Goal: Task Accomplishment & Management: Manage account settings

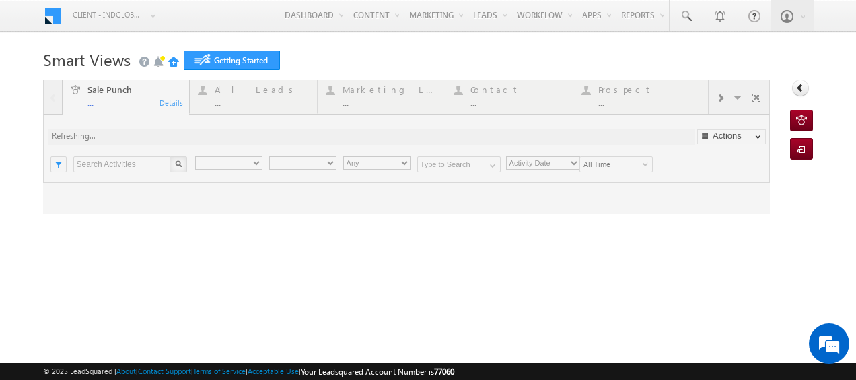
type input "Any Owner"
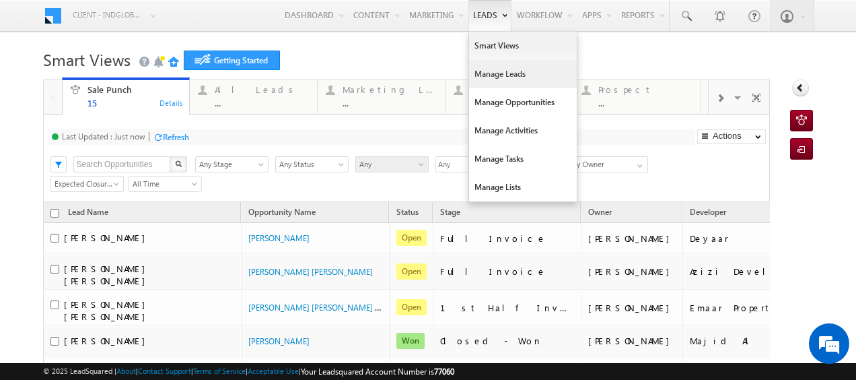
click at [484, 67] on link "Manage Leads" at bounding box center [523, 74] width 108 height 28
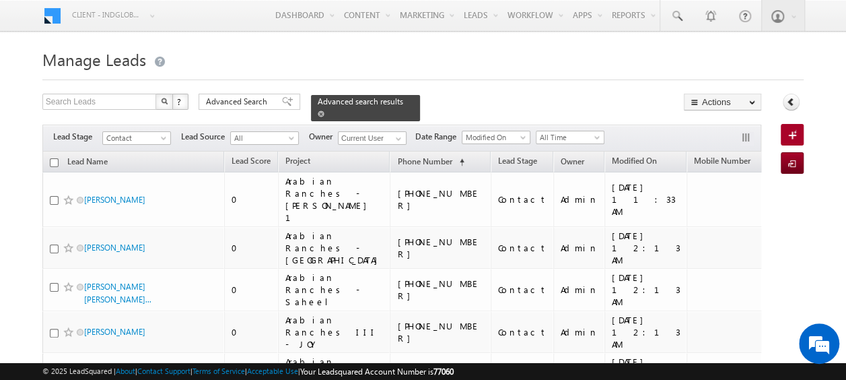
click at [325, 110] on span at bounding box center [321, 113] width 7 height 7
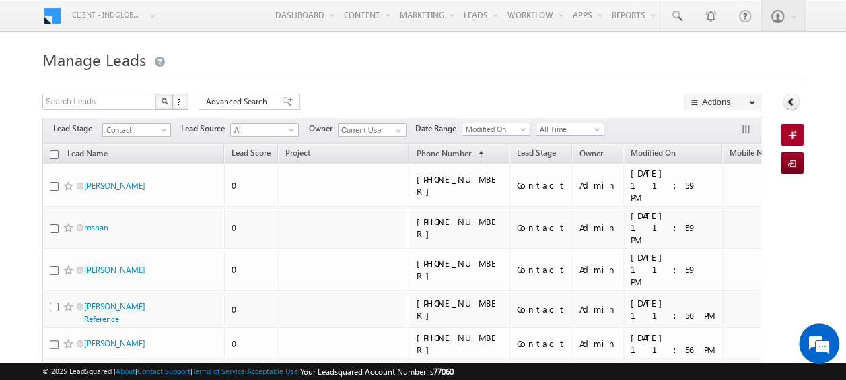
click at [58, 156] on th "Lead Name" at bounding box center [133, 153] width 182 height 21
click at [57, 155] on input "checkbox" at bounding box center [54, 154] width 9 height 9
checkbox input "true"
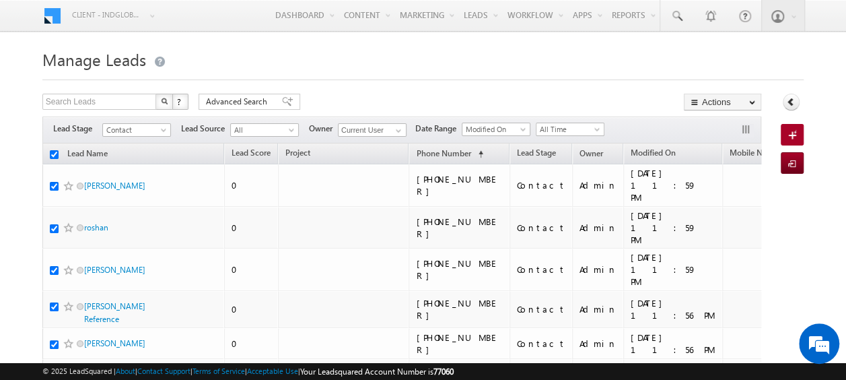
checkbox input "true"
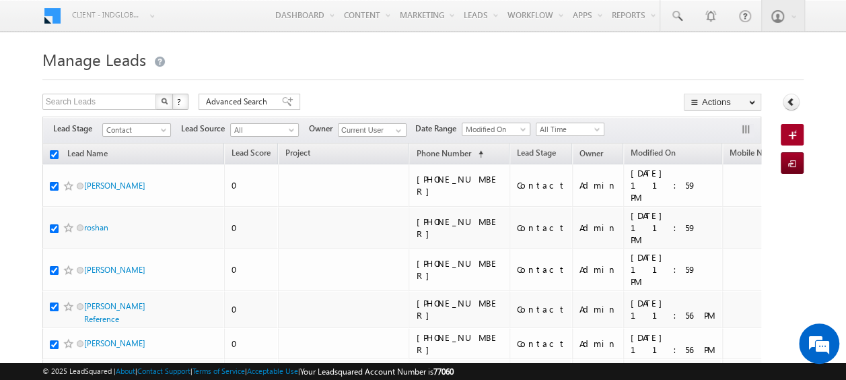
checkbox input "true"
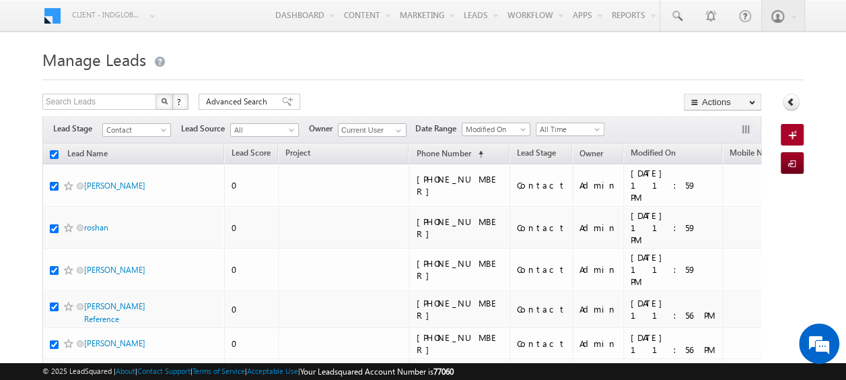
checkbox input "true"
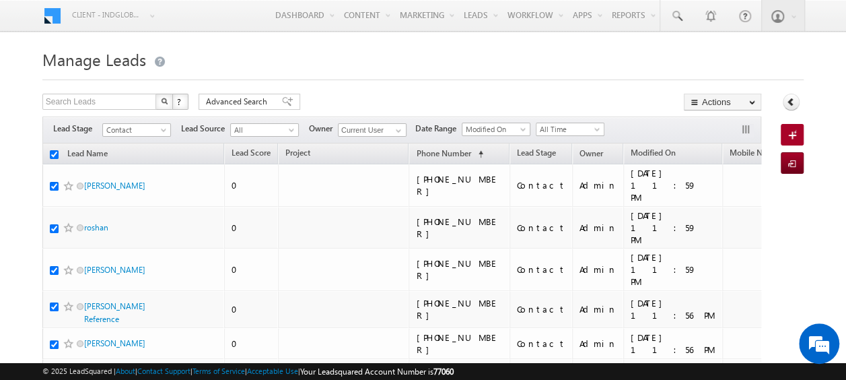
checkbox input "true"
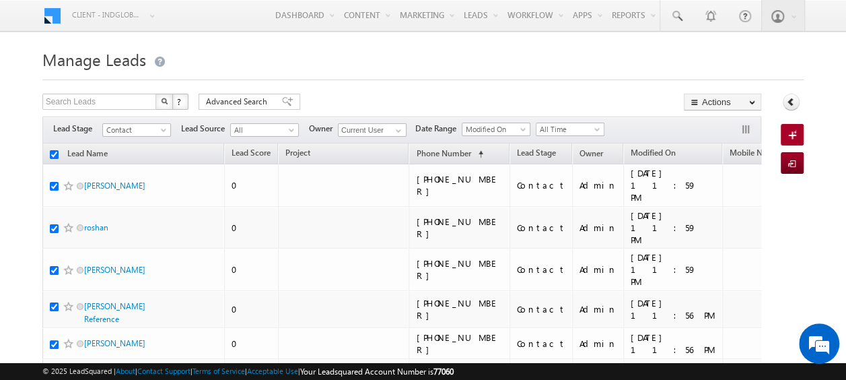
checkbox input "true"
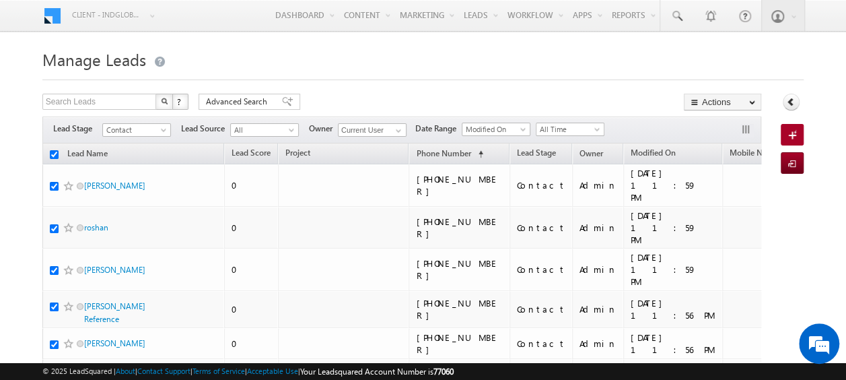
checkbox input "true"
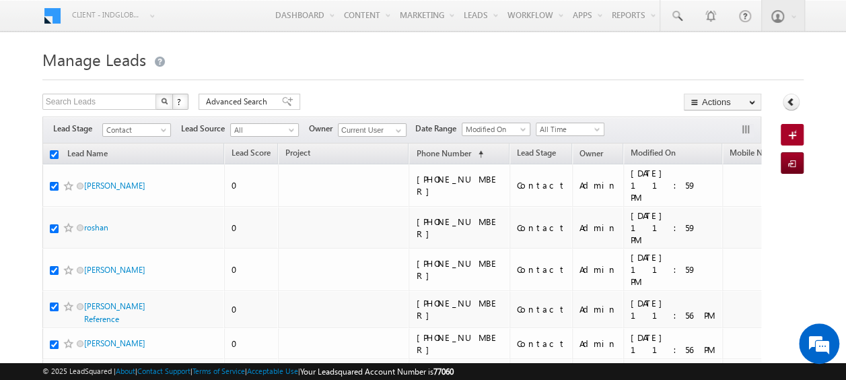
checkbox input "true"
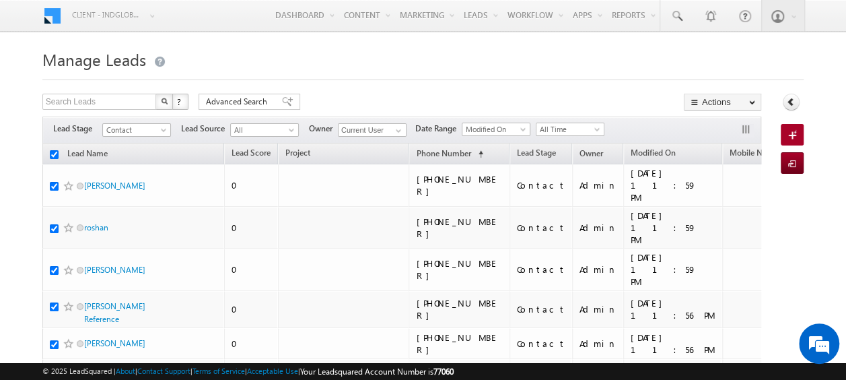
checkbox input "true"
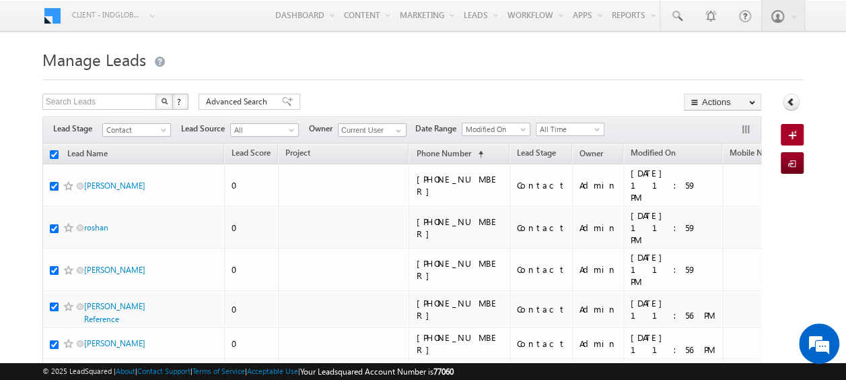
checkbox input "true"
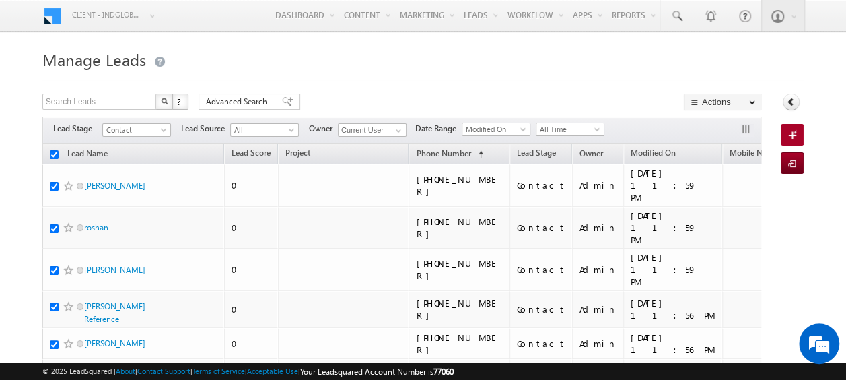
checkbox input "true"
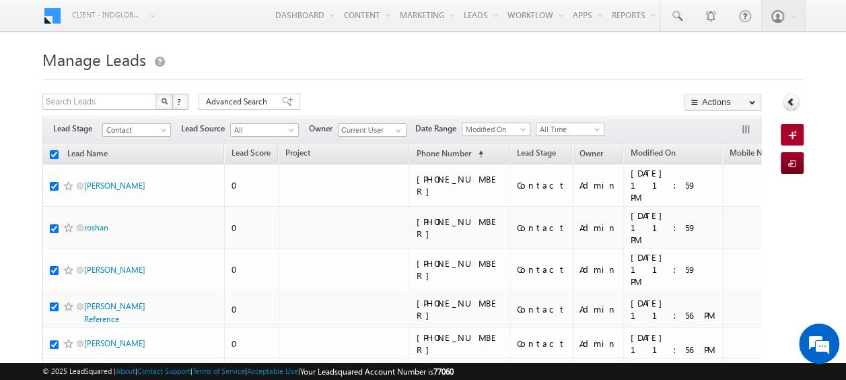
checkbox input "true"
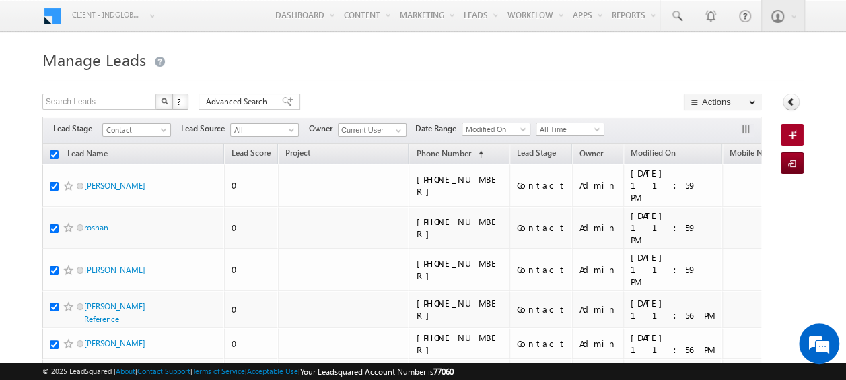
checkbox input "true"
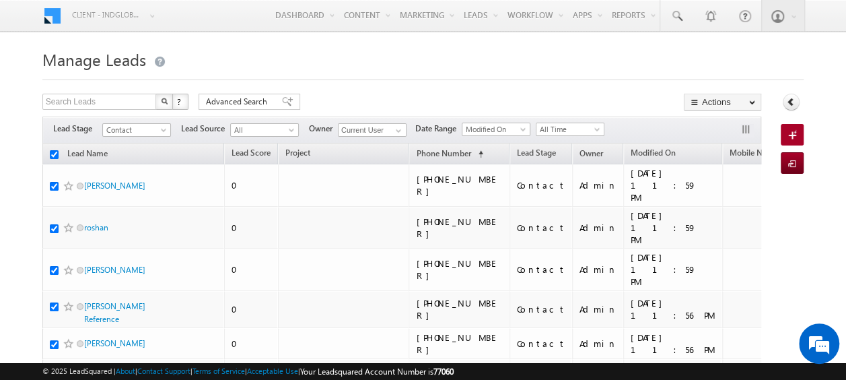
checkbox input "true"
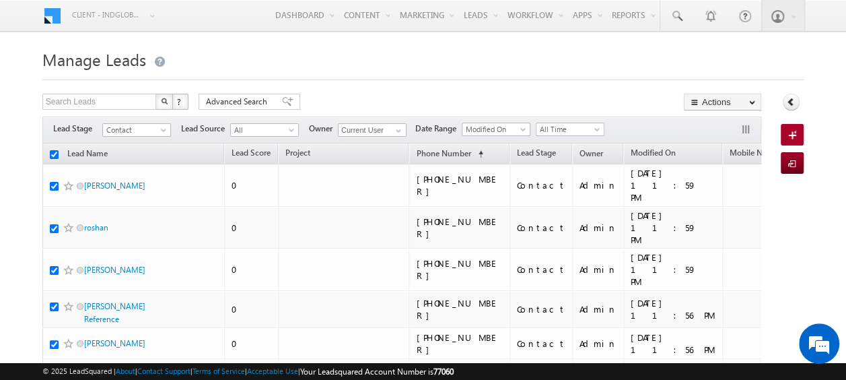
checkbox input "true"
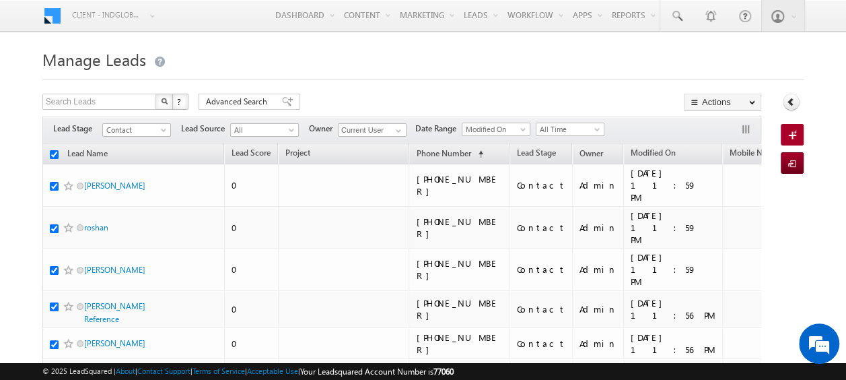
checkbox input "true"
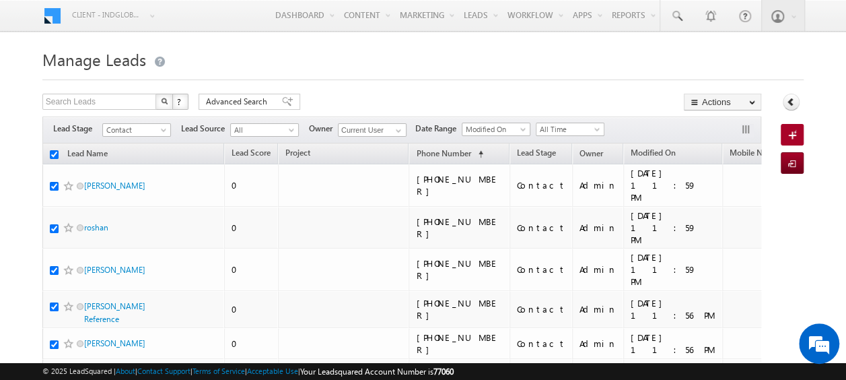
checkbox input "true"
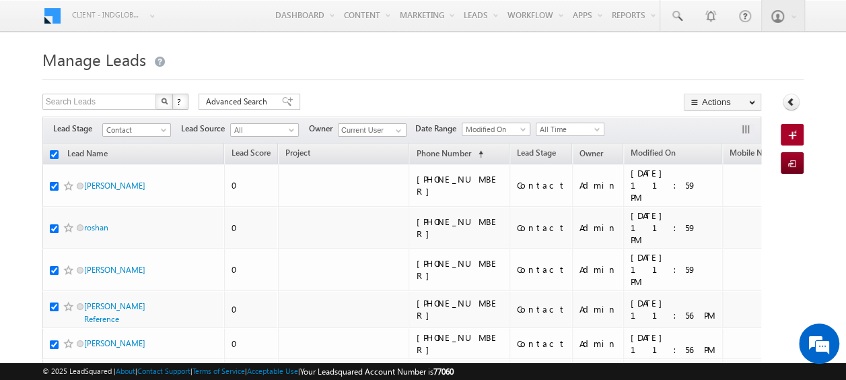
checkbox input "true"
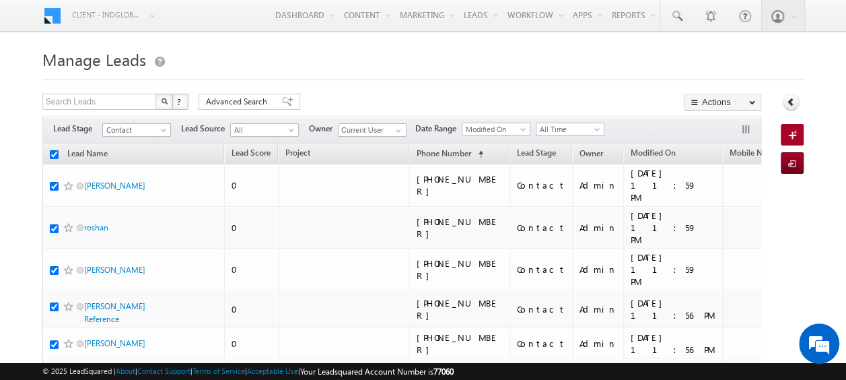
checkbox input "true"
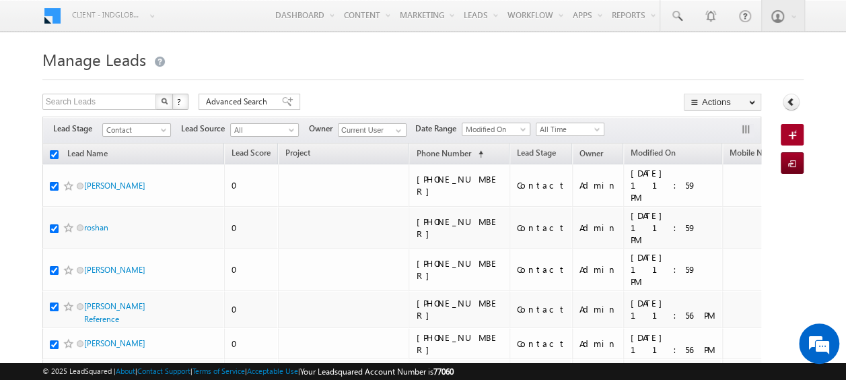
checkbox input "true"
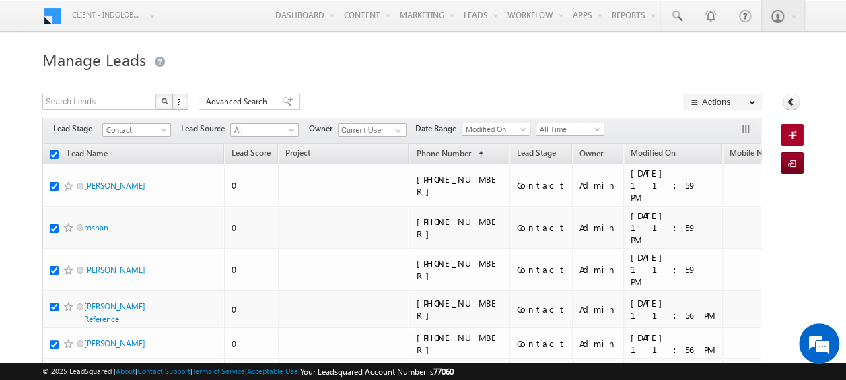
checkbox input "true"
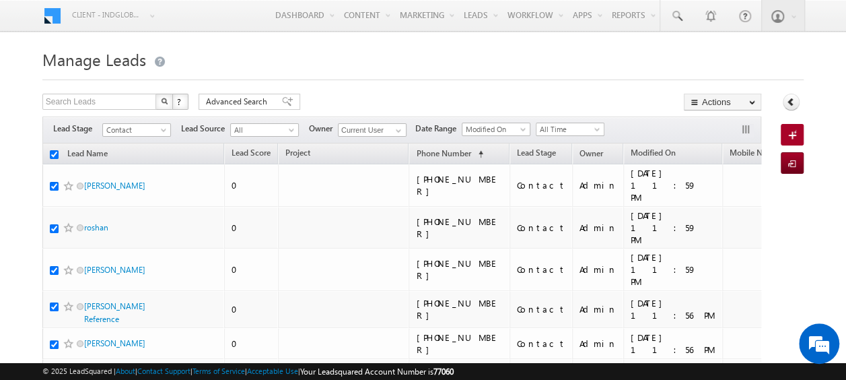
checkbox input "true"
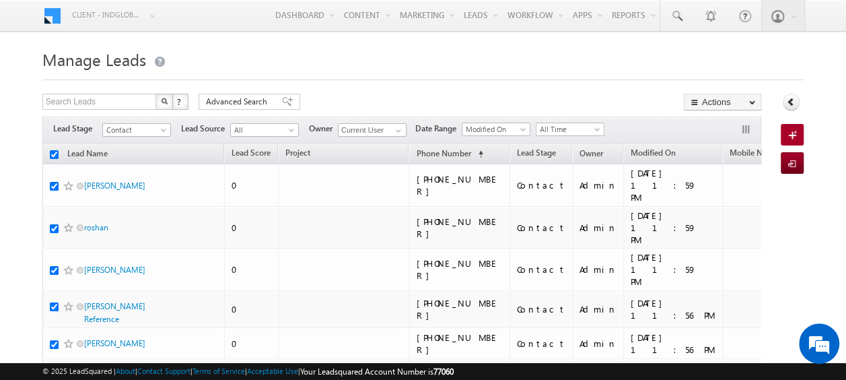
checkbox input "true"
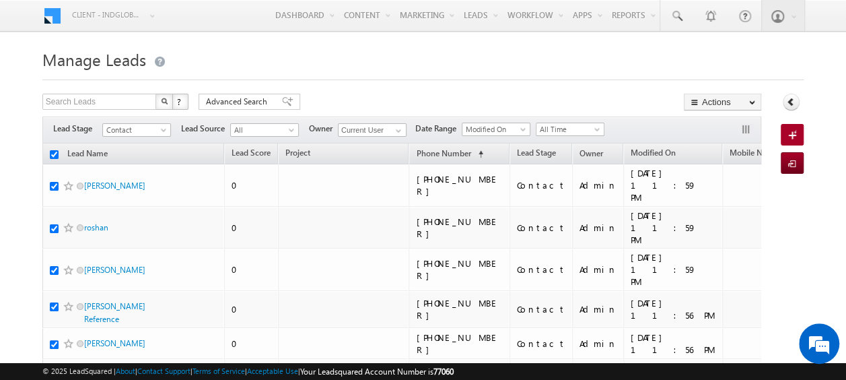
checkbox input "true"
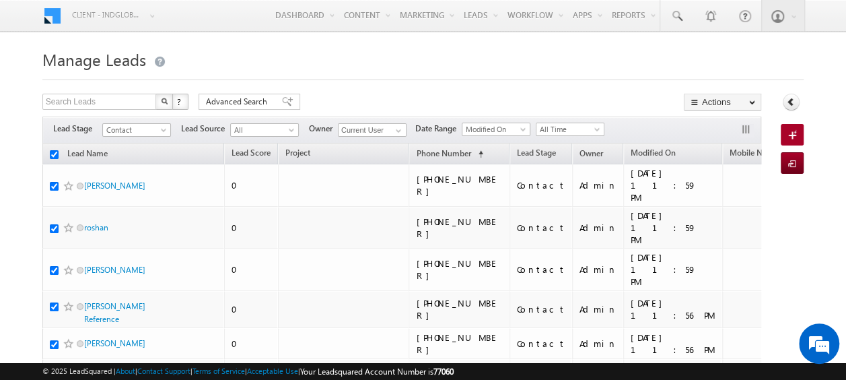
checkbox input "true"
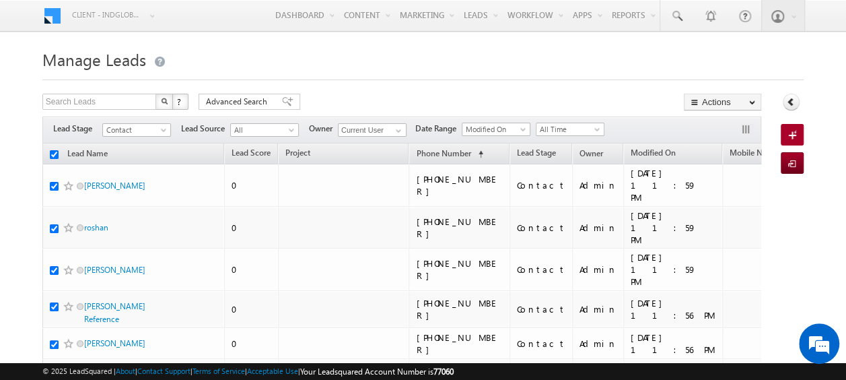
checkbox input "true"
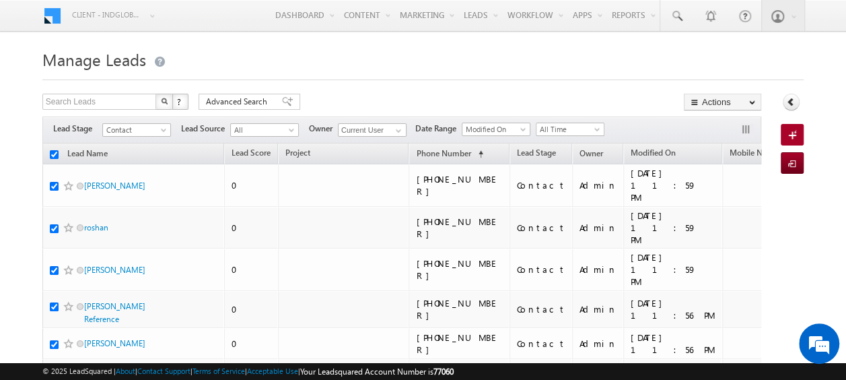
checkbox input "true"
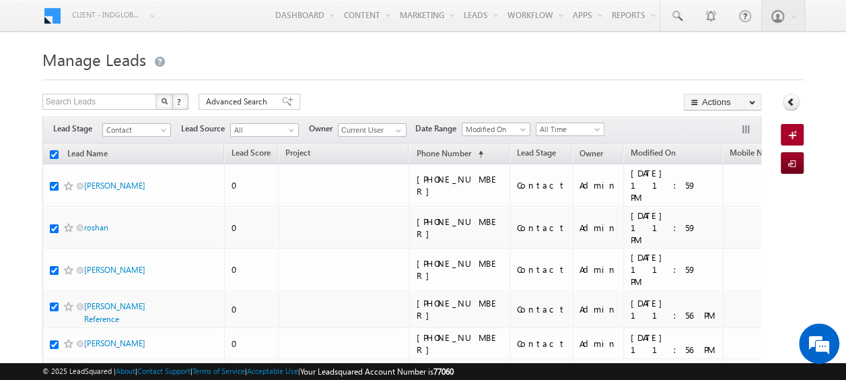
checkbox input "true"
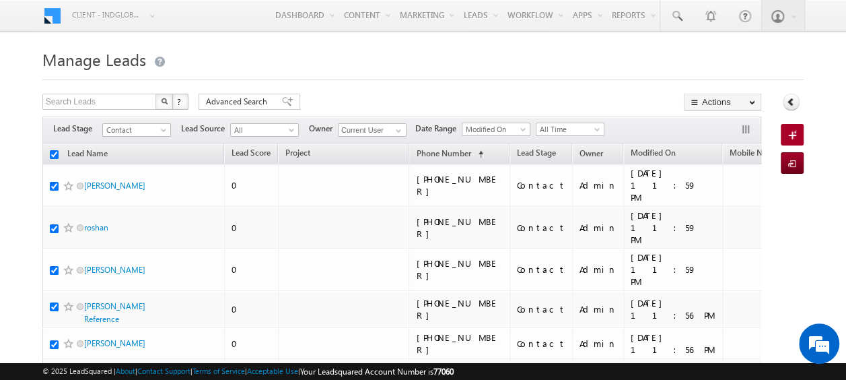
checkbox input "true"
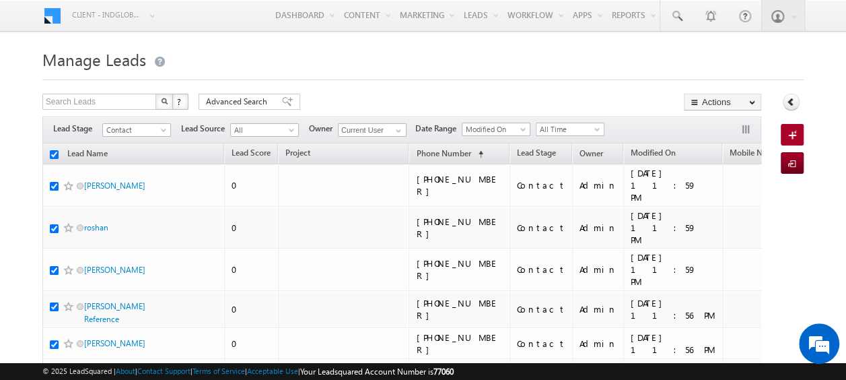
checkbox input "true"
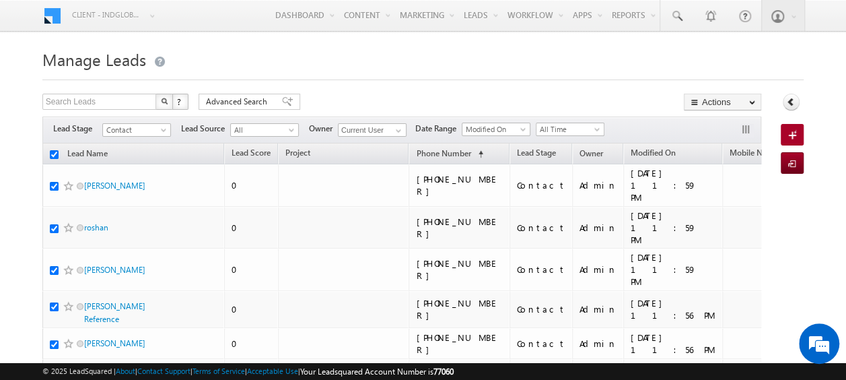
checkbox input "true"
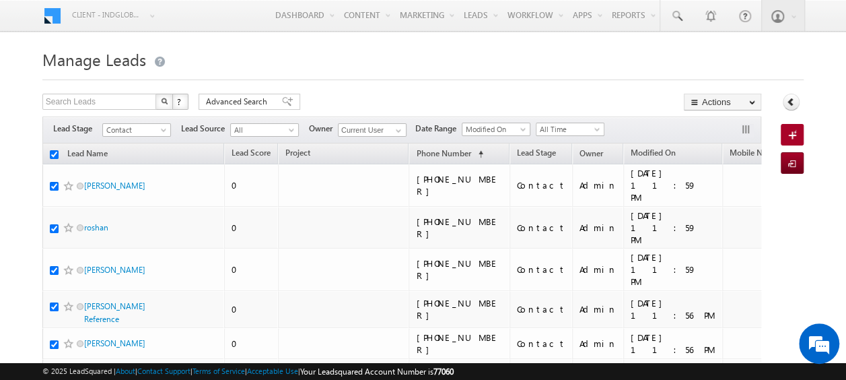
checkbox input "true"
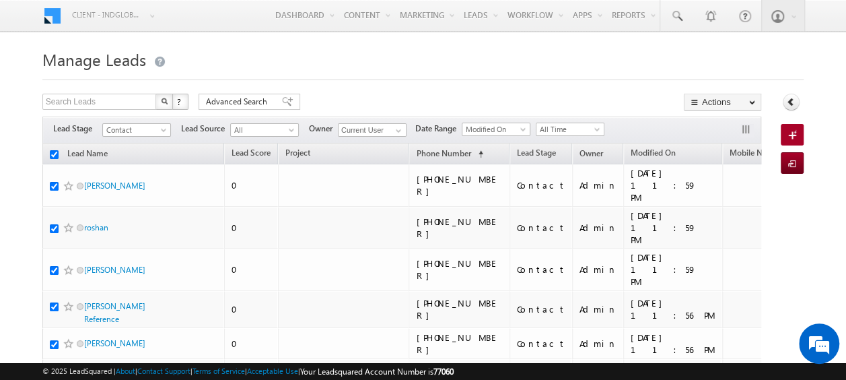
checkbox input "true"
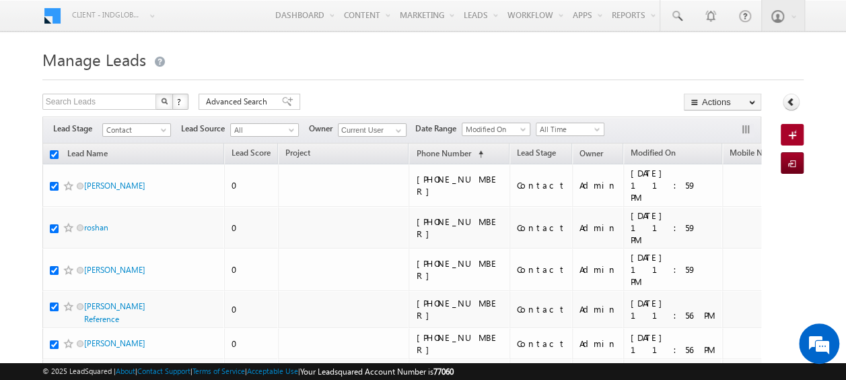
checkbox input "true"
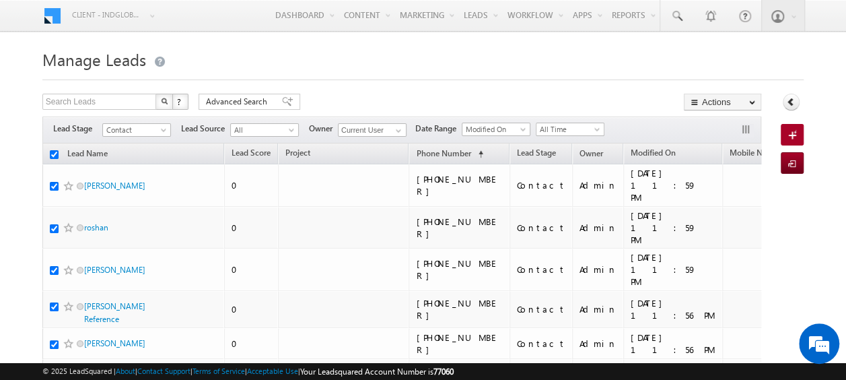
checkbox input "true"
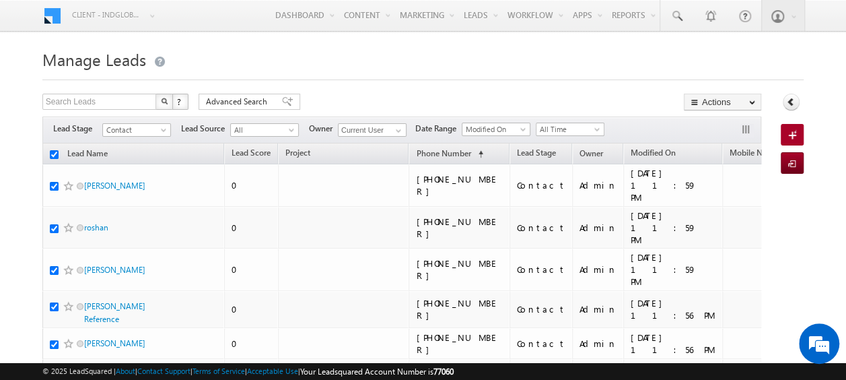
checkbox input "true"
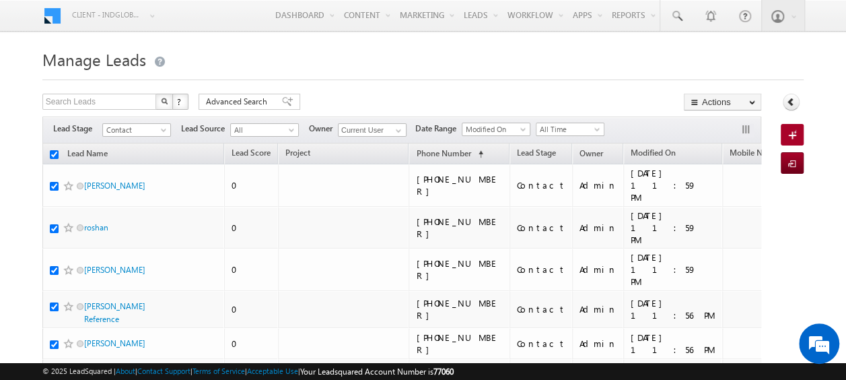
checkbox input "true"
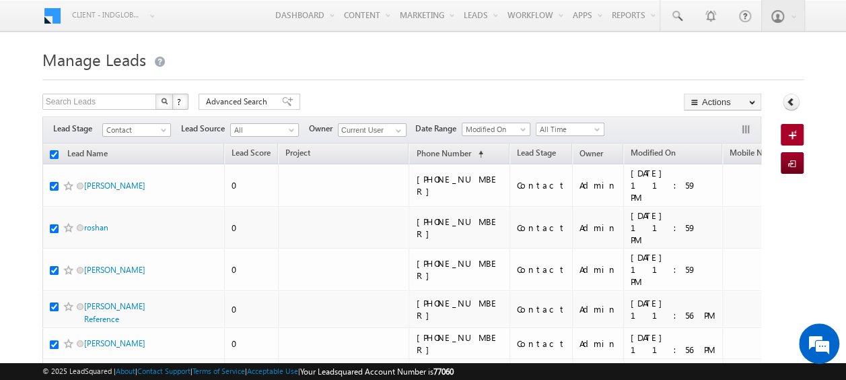
checkbox input "true"
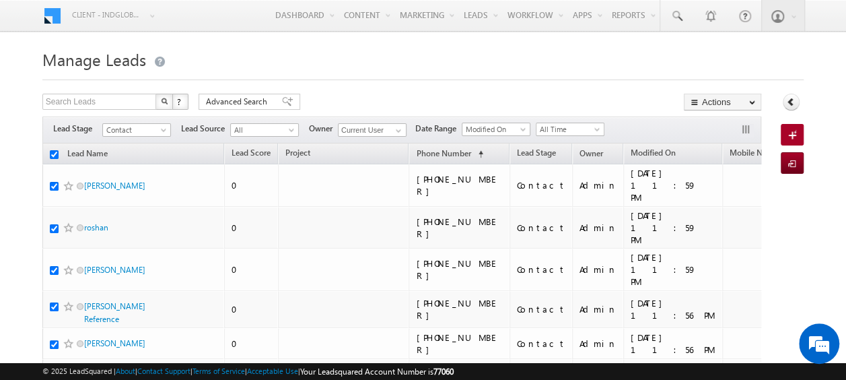
checkbox input "true"
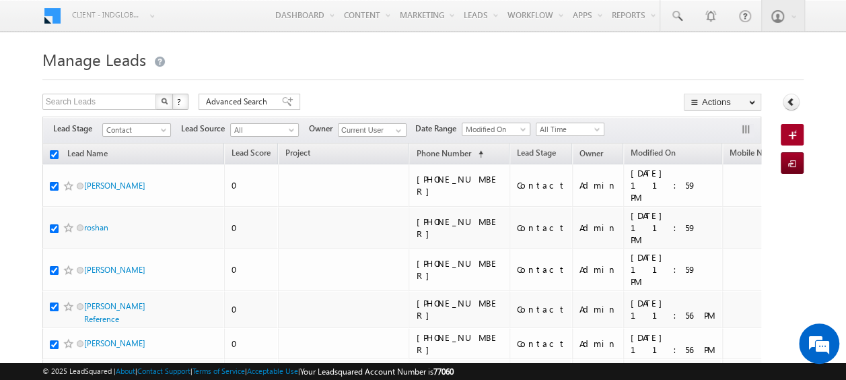
checkbox input "true"
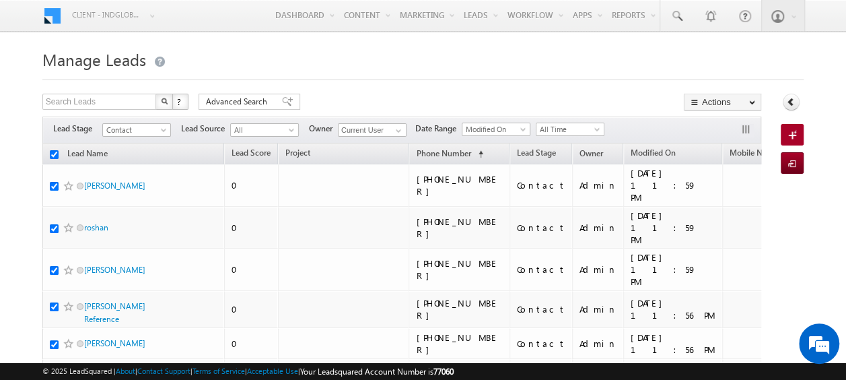
checkbox input "true"
click at [237, 103] on span "Advanced Search" at bounding box center [238, 102] width 65 height 12
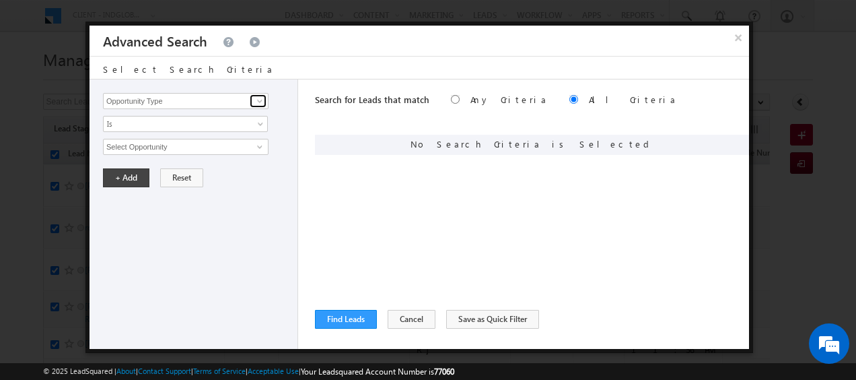
click at [255, 99] on span at bounding box center [259, 101] width 11 height 11
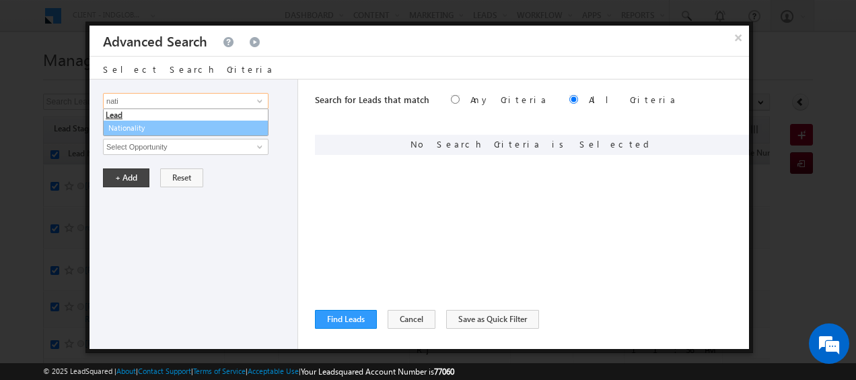
click at [121, 133] on link "Nationality" at bounding box center [186, 128] width 166 height 15
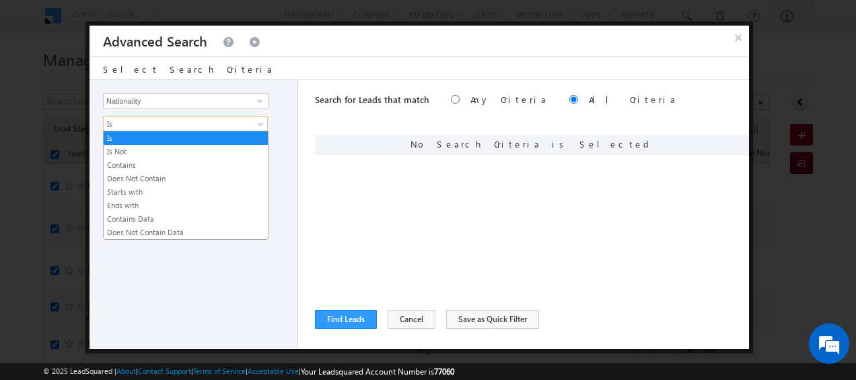
click at [264, 123] on span at bounding box center [262, 126] width 11 height 11
click at [135, 162] on link "Contains" at bounding box center [186, 165] width 164 height 12
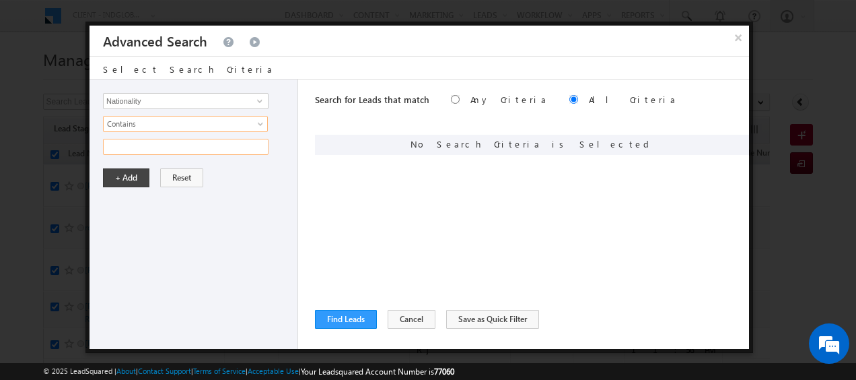
click at [200, 144] on input "text" at bounding box center [186, 147] width 166 height 16
click at [131, 177] on button "+ Add" at bounding box center [126, 177] width 46 height 19
click at [261, 100] on span at bounding box center [259, 101] width 11 height 11
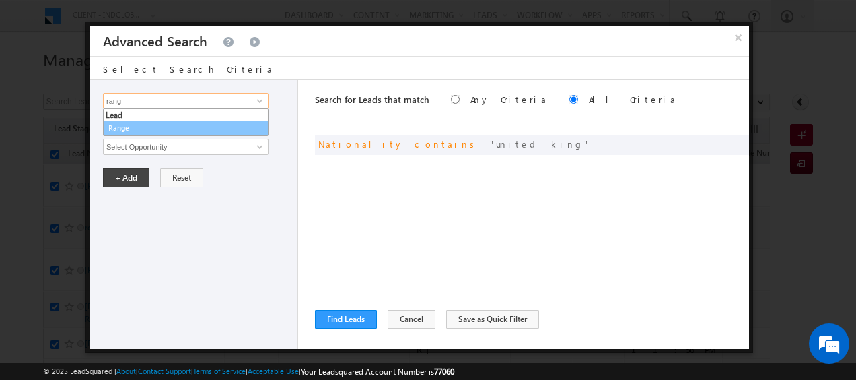
click at [141, 133] on link "Range" at bounding box center [186, 128] width 166 height 15
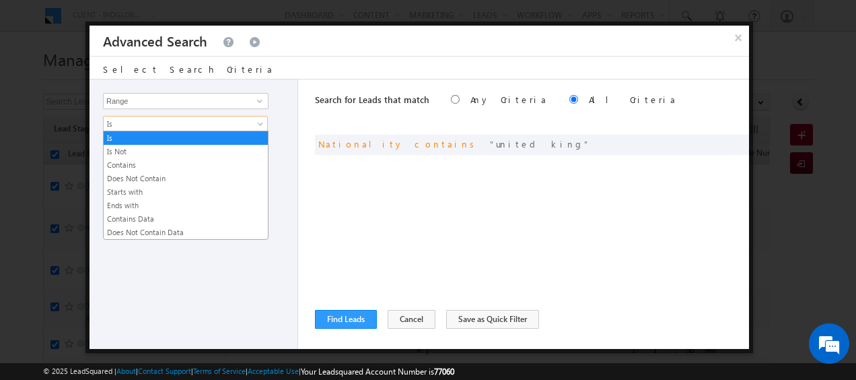
click at [246, 124] on span "Is" at bounding box center [177, 124] width 146 height 12
click at [140, 162] on link "Contains" at bounding box center [186, 165] width 164 height 12
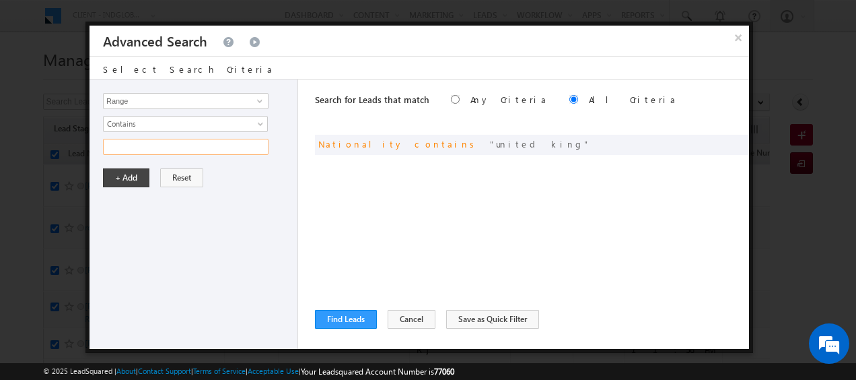
click at [147, 147] on input "text" at bounding box center [186, 147] width 166 height 16
click at [118, 175] on button "+ Add" at bounding box center [126, 177] width 46 height 19
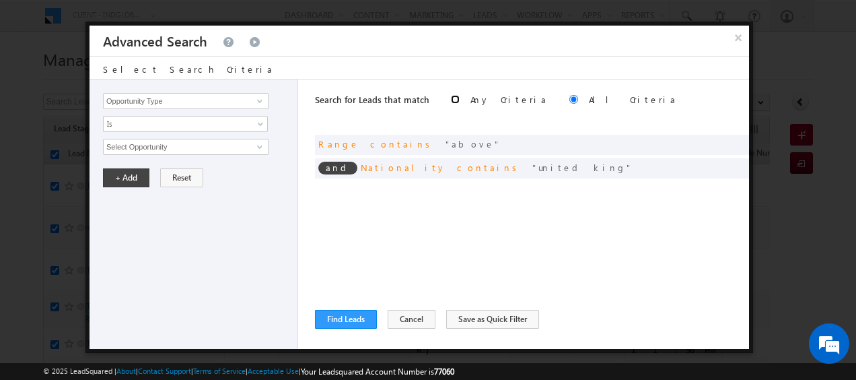
click at [451, 98] on input "radio" at bounding box center [455, 99] width 9 height 9
click at [570, 98] on input "radio" at bounding box center [574, 99] width 9 height 9
click at [343, 321] on button "Find Leads" at bounding box center [346, 319] width 62 height 19
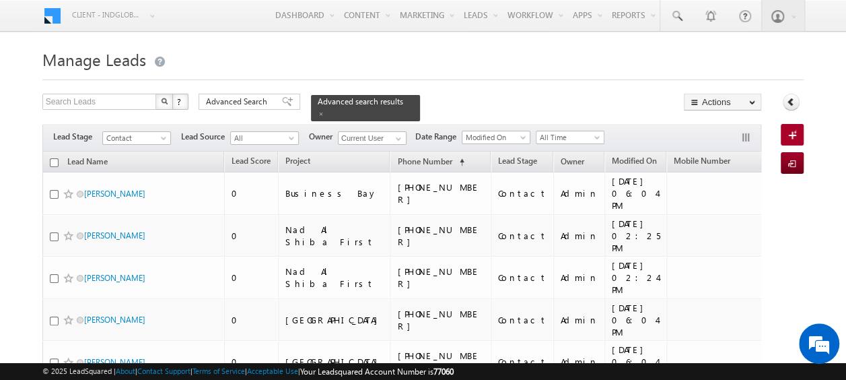
click at [54, 158] on input "checkbox" at bounding box center [54, 162] width 9 height 9
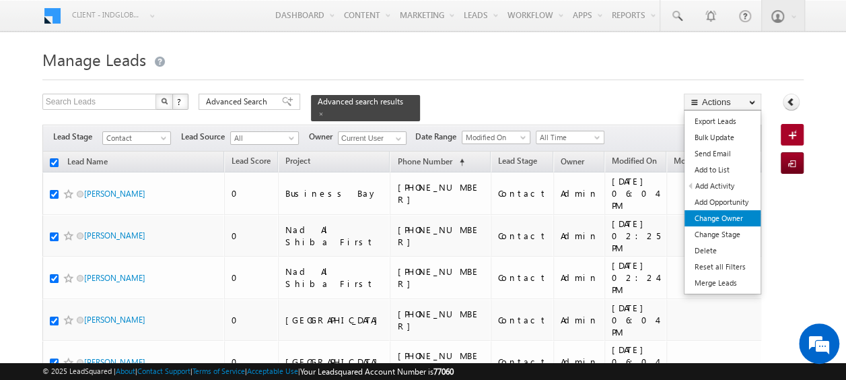
click at [727, 220] on link "Change Owner" at bounding box center [723, 218] width 76 height 16
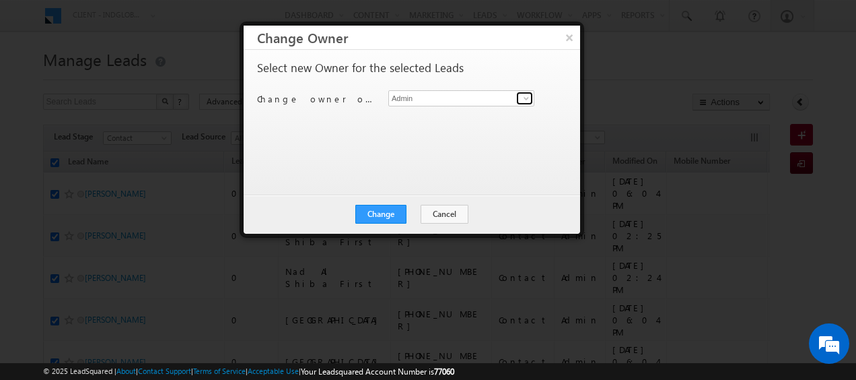
click at [524, 101] on span at bounding box center [526, 98] width 11 height 11
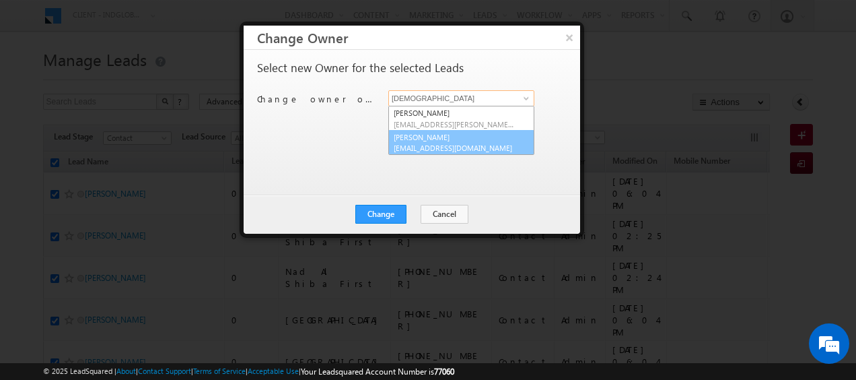
click at [438, 141] on link "Abhishekkumar Singh abhishek.singh@indglobal.ae" at bounding box center [461, 143] width 146 height 26
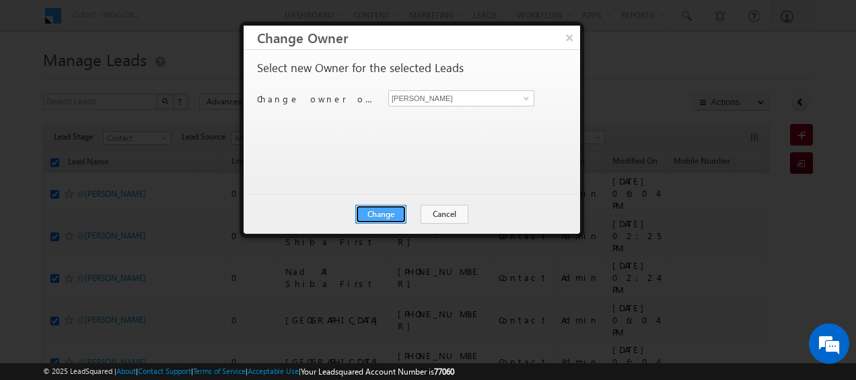
click at [377, 210] on button "Change" at bounding box center [380, 214] width 51 height 19
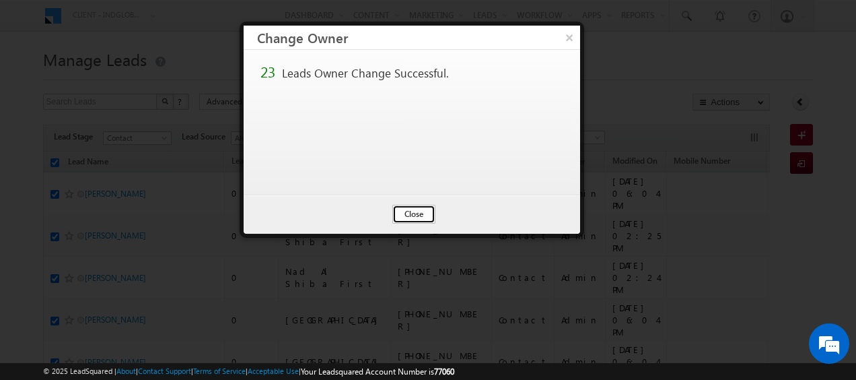
click at [408, 211] on button "Close" at bounding box center [414, 214] width 43 height 19
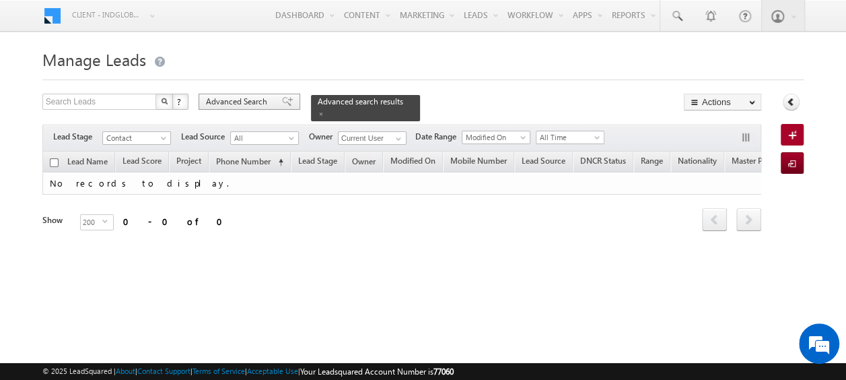
click at [224, 99] on span "Advanced Search" at bounding box center [238, 102] width 65 height 12
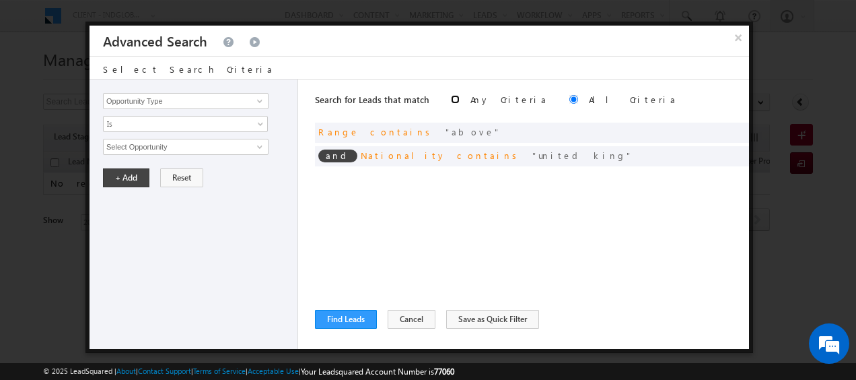
click at [451, 100] on input "radio" at bounding box center [455, 99] width 9 height 9
click at [351, 322] on button "Find Leads" at bounding box center [346, 319] width 62 height 19
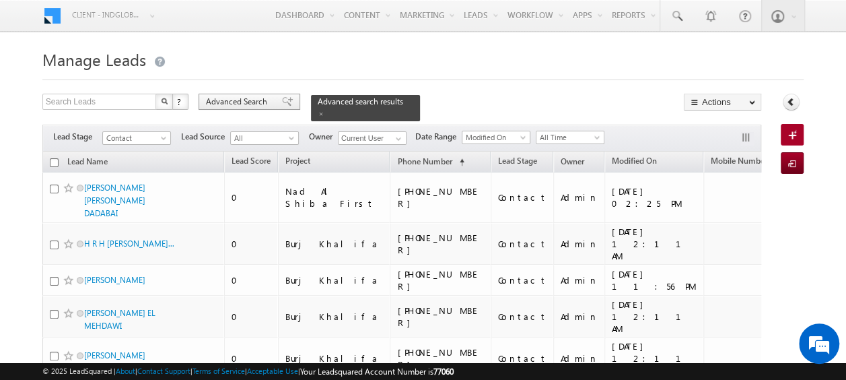
click at [226, 96] on span "Advanced Search" at bounding box center [238, 102] width 65 height 12
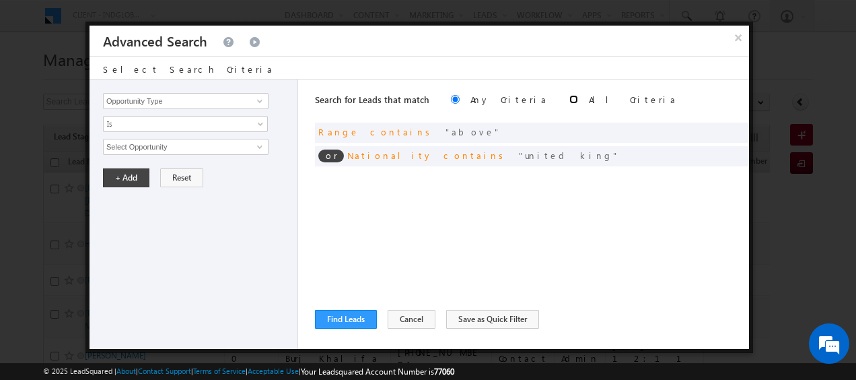
click at [570, 95] on input "radio" at bounding box center [574, 99] width 9 height 9
click at [718, 154] on span at bounding box center [718, 153] width 9 height 9
click at [177, 147] on input "united king" at bounding box center [186, 147] width 166 height 16
click at [127, 178] on button "+ Add" at bounding box center [126, 177] width 46 height 19
click at [344, 314] on button "Find Leads" at bounding box center [346, 319] width 62 height 19
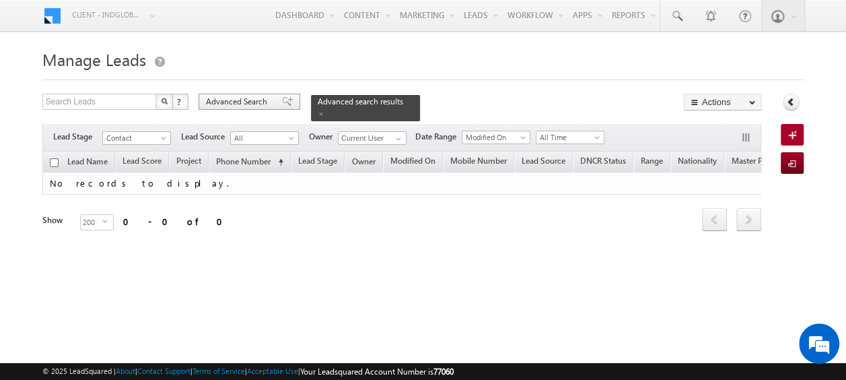
click at [250, 104] on span "Advanced Search" at bounding box center [238, 102] width 65 height 12
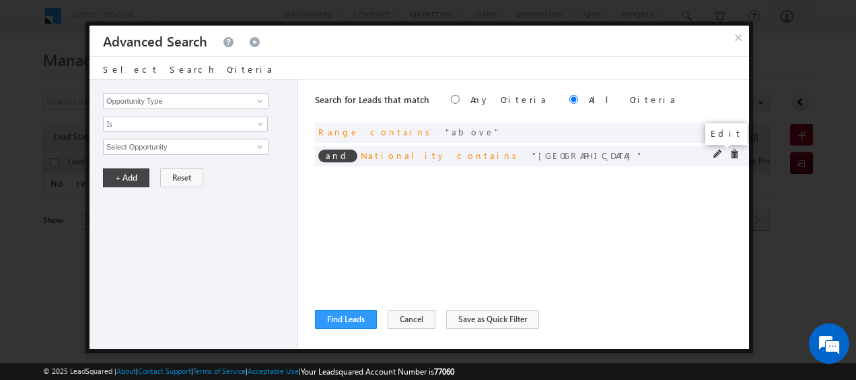
click at [714, 151] on span at bounding box center [718, 153] width 9 height 9
drag, startPoint x: 211, startPoint y: 147, endPoint x: 94, endPoint y: 145, distance: 117.2
click at [94, 145] on div "Opportunity Type Lead Activity Task Sales Group Prospect Id Address 1 Address 2…" at bounding box center [194, 213] width 209 height 269
click at [128, 180] on button "+ Add" at bounding box center [126, 177] width 46 height 19
click at [351, 318] on button "Find Leads" at bounding box center [346, 319] width 62 height 19
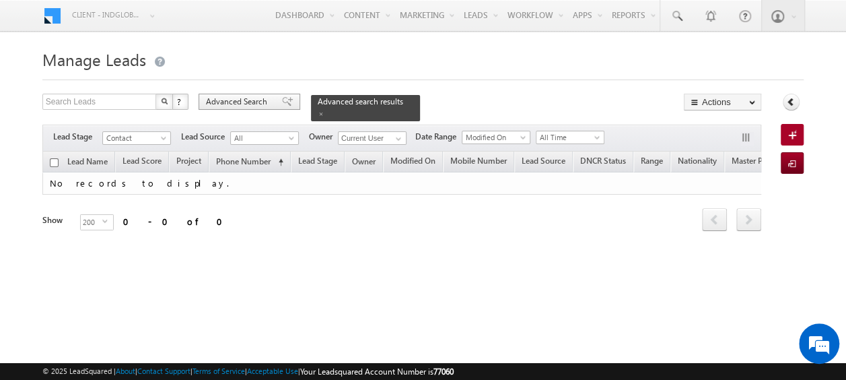
click at [246, 99] on span "Advanced Search" at bounding box center [238, 102] width 65 height 12
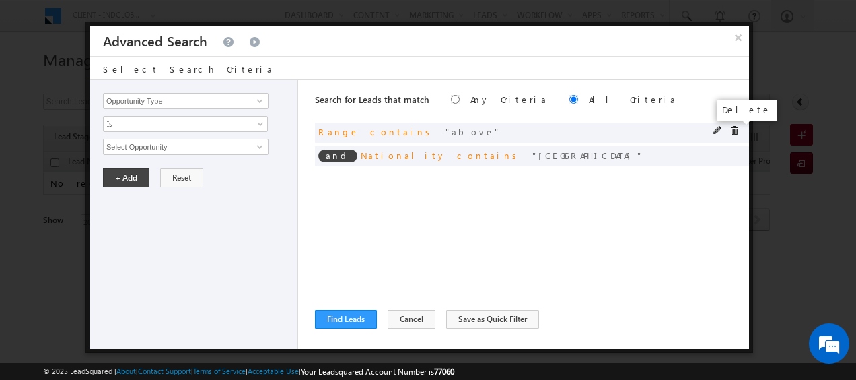
click at [732, 126] on span at bounding box center [734, 130] width 9 height 9
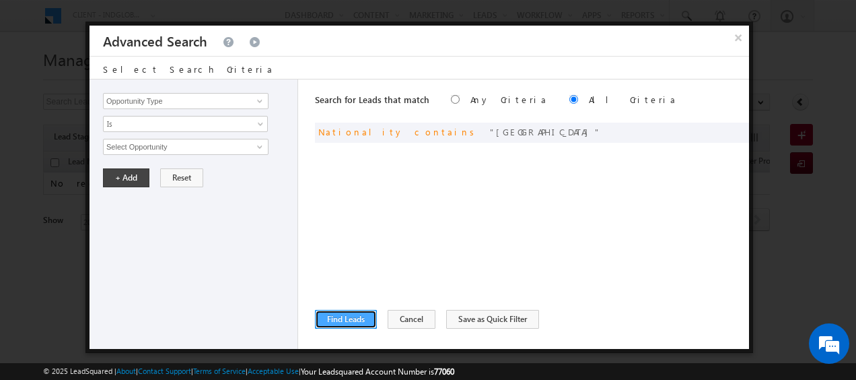
click at [356, 325] on button "Find Leads" at bounding box center [346, 319] width 62 height 19
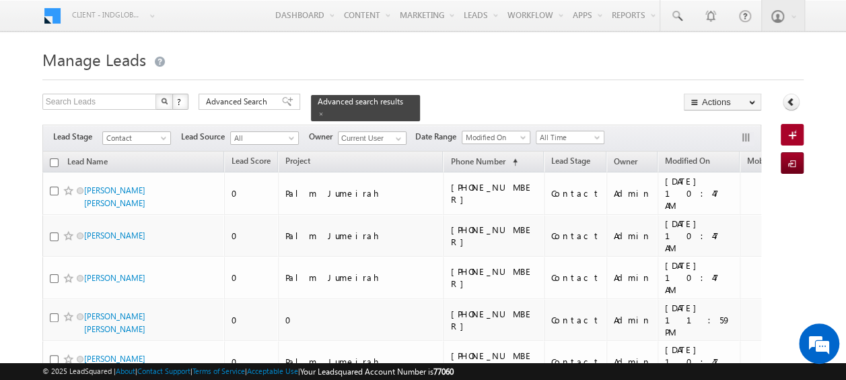
click at [55, 158] on input "checkbox" at bounding box center [54, 162] width 9 height 9
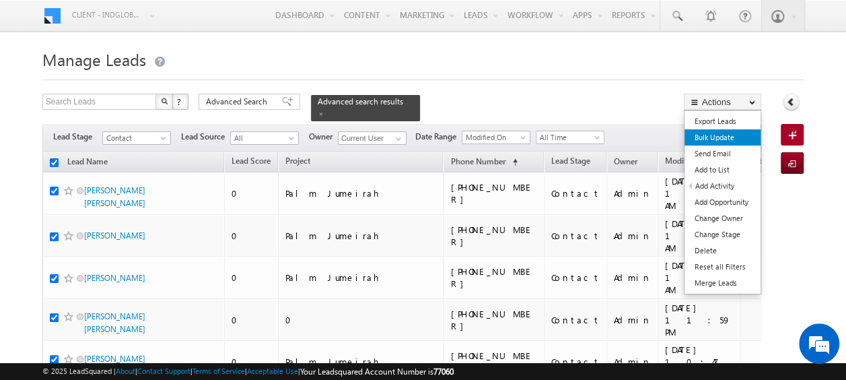
click at [716, 135] on link "Bulk Update" at bounding box center [723, 137] width 76 height 16
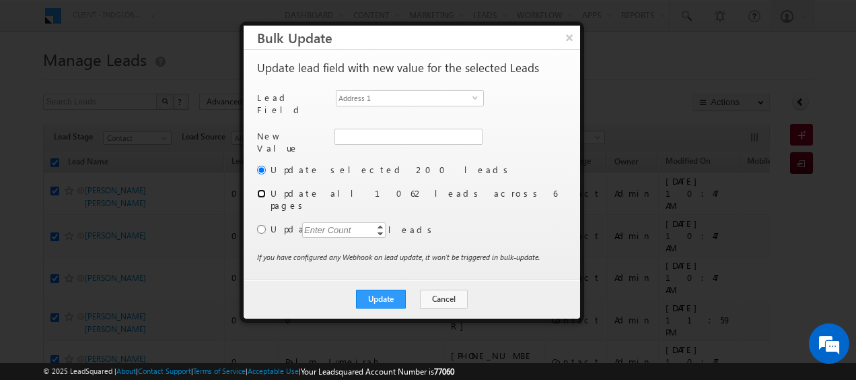
click at [260, 189] on input "radio" at bounding box center [261, 193] width 9 height 9
click at [477, 100] on span "select" at bounding box center [478, 97] width 11 height 6
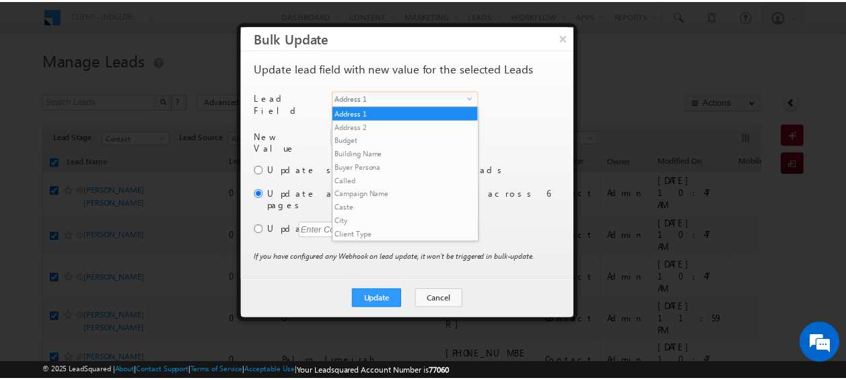
scroll to position [526, 0]
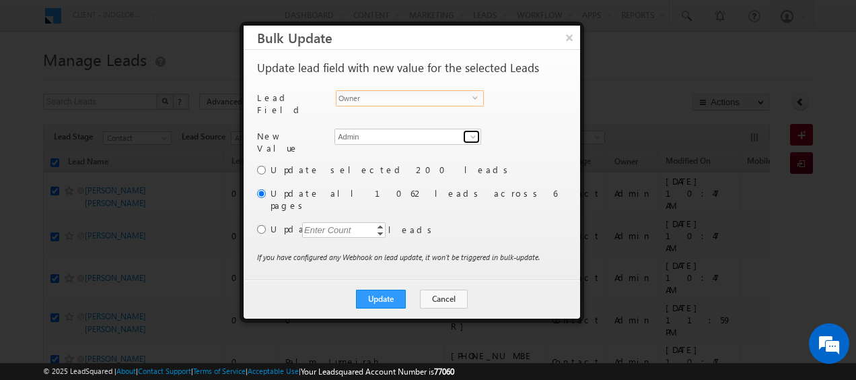
click at [469, 134] on span at bounding box center [473, 136] width 11 height 11
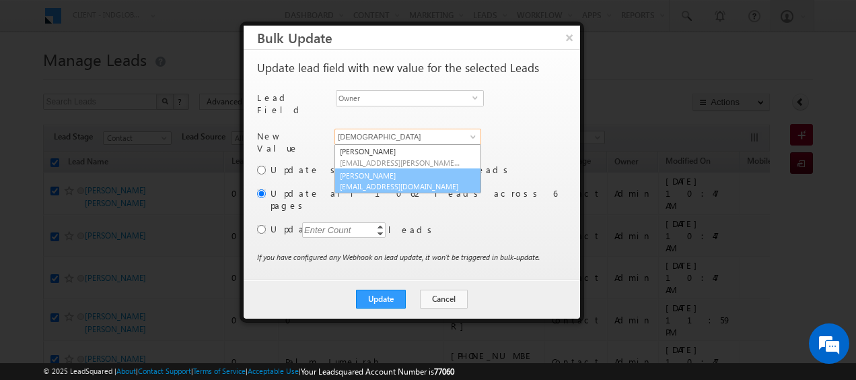
click at [417, 181] on span "[EMAIL_ADDRESS][DOMAIN_NAME]" at bounding box center [400, 186] width 121 height 10
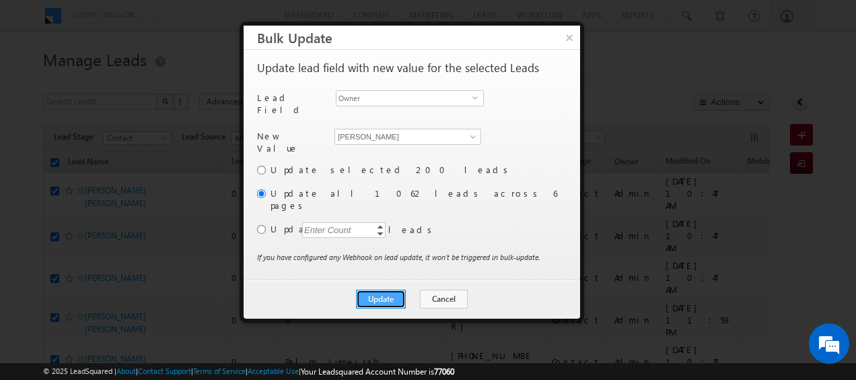
click at [386, 290] on button "Update" at bounding box center [381, 299] width 50 height 19
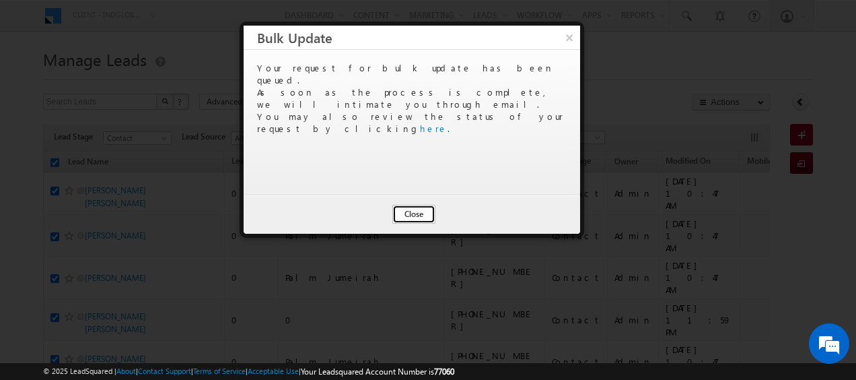
click at [414, 212] on button "Close" at bounding box center [414, 214] width 43 height 19
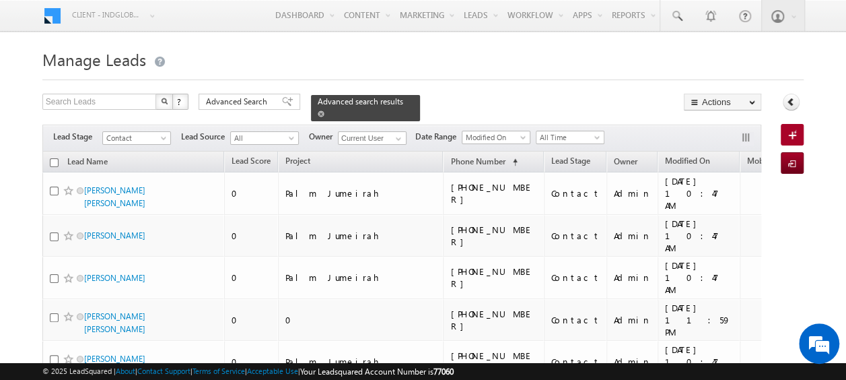
click at [325, 110] on span at bounding box center [321, 113] width 7 height 7
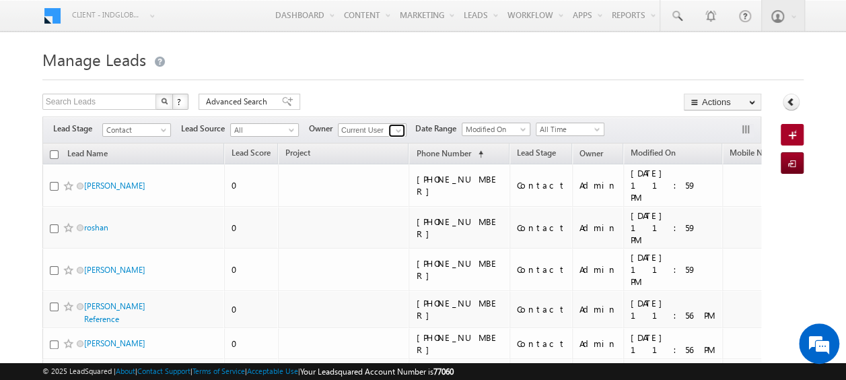
click at [396, 132] on span at bounding box center [398, 130] width 11 height 11
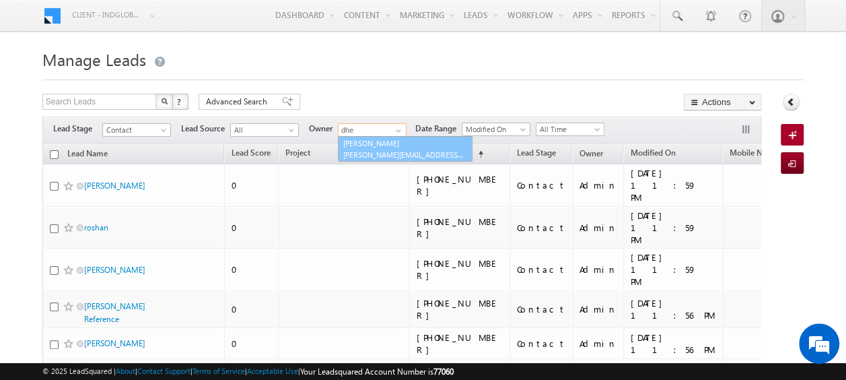
click at [381, 149] on span "dheeraj.soni@indglobal.ae" at bounding box center [403, 154] width 121 height 10
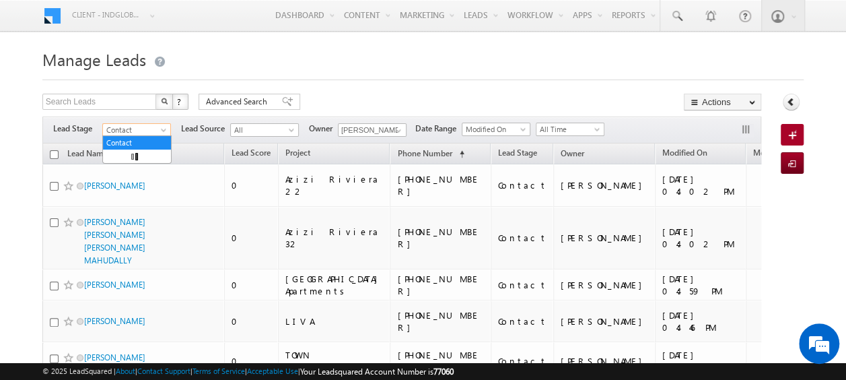
click at [160, 130] on span at bounding box center [165, 132] width 11 height 11
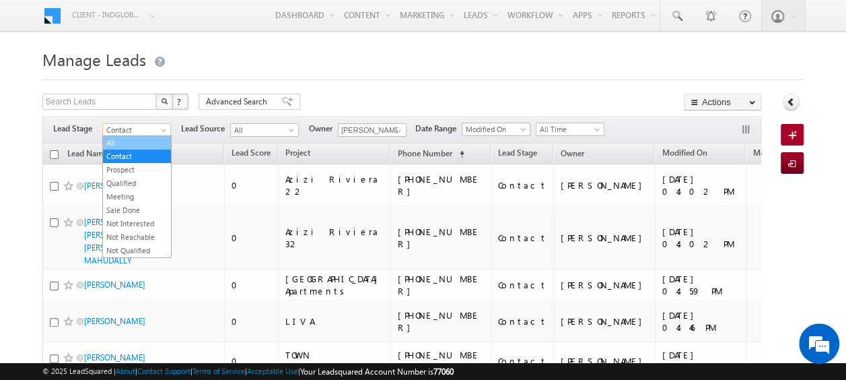
click at [119, 139] on link "All" at bounding box center [137, 143] width 68 height 12
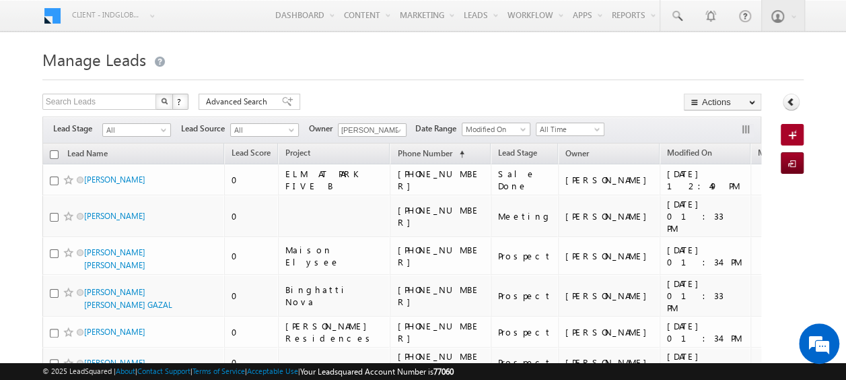
click at [53, 153] on input "checkbox" at bounding box center [54, 154] width 9 height 9
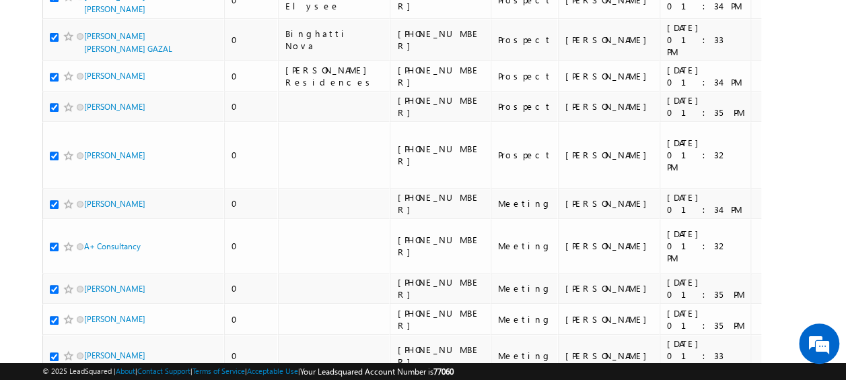
scroll to position [0, 0]
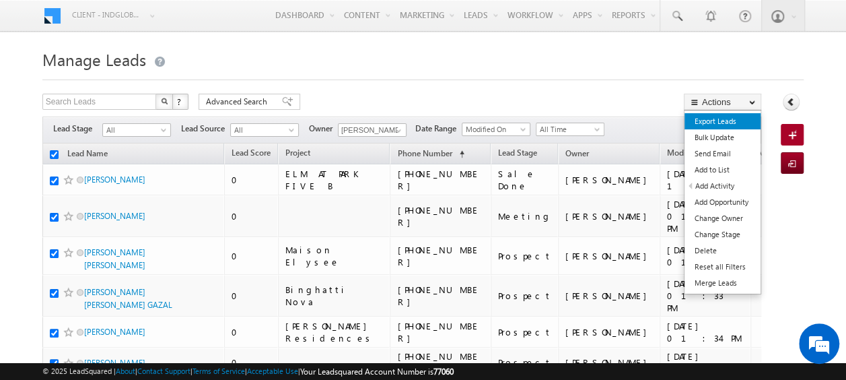
click at [718, 119] on link "Export Leads" at bounding box center [723, 121] width 76 height 16
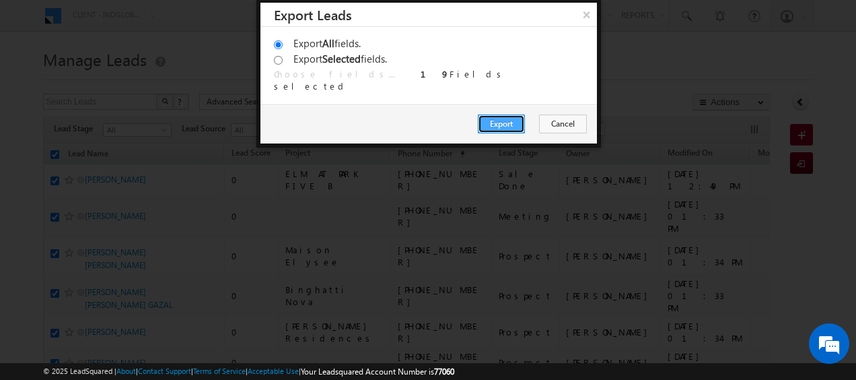
click at [509, 121] on button "Export" at bounding box center [501, 123] width 47 height 19
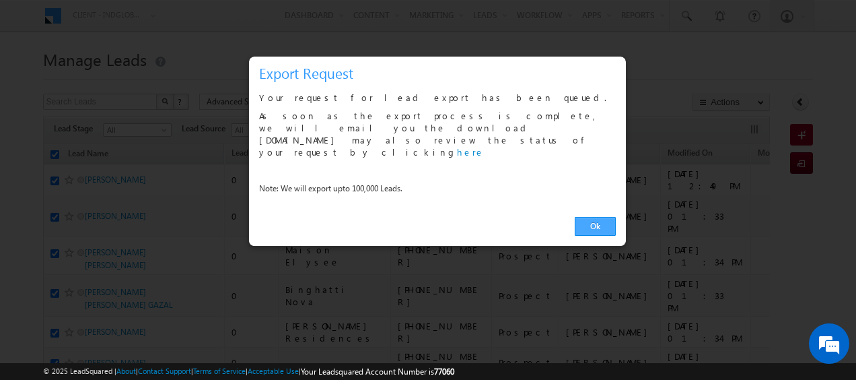
click at [594, 217] on link "Ok" at bounding box center [595, 226] width 41 height 19
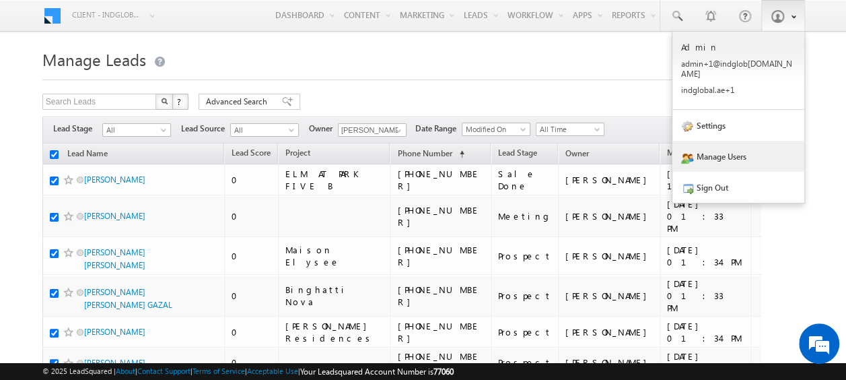
click at [724, 147] on link "Manage Users" at bounding box center [739, 156] width 132 height 31
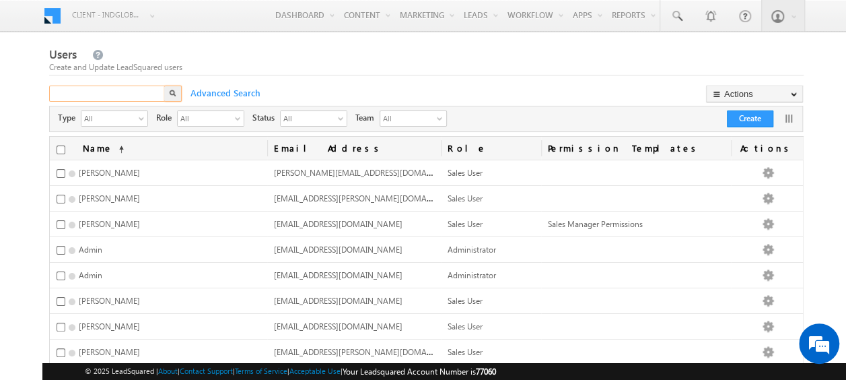
click at [141, 94] on input "text" at bounding box center [107, 94] width 117 height 16
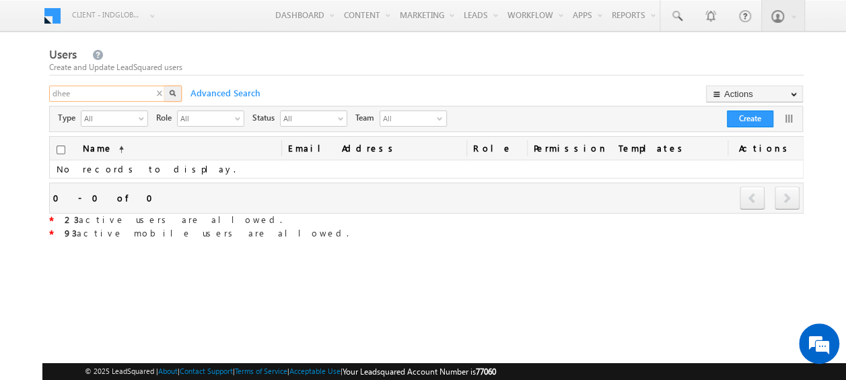
click at [116, 94] on input "dhee" at bounding box center [107, 94] width 117 height 16
click at [116, 94] on input "dhe" at bounding box center [107, 94] width 117 height 16
type input "dh"
click at [116, 94] on input "dh" at bounding box center [107, 94] width 117 height 16
type input "d"
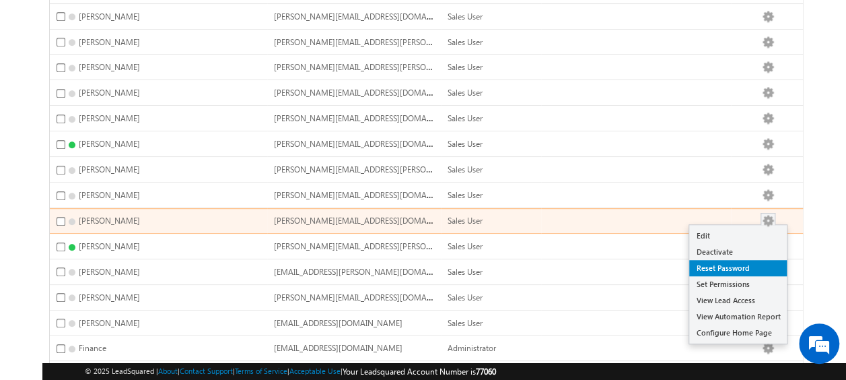
scroll to position [362, 0]
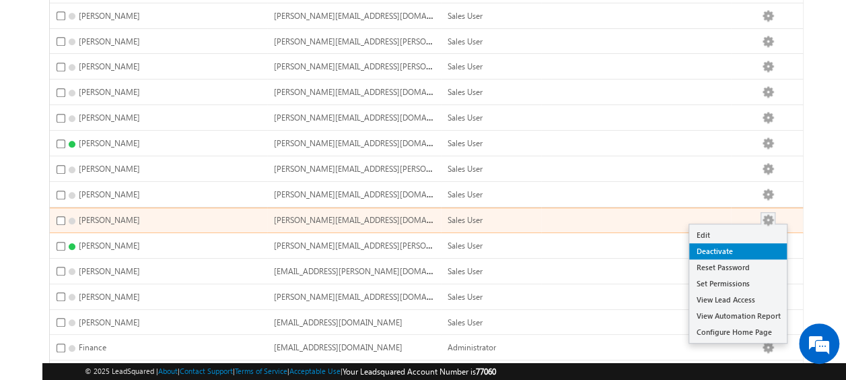
click at [735, 243] on link "Deactivate" at bounding box center [738, 251] width 98 height 16
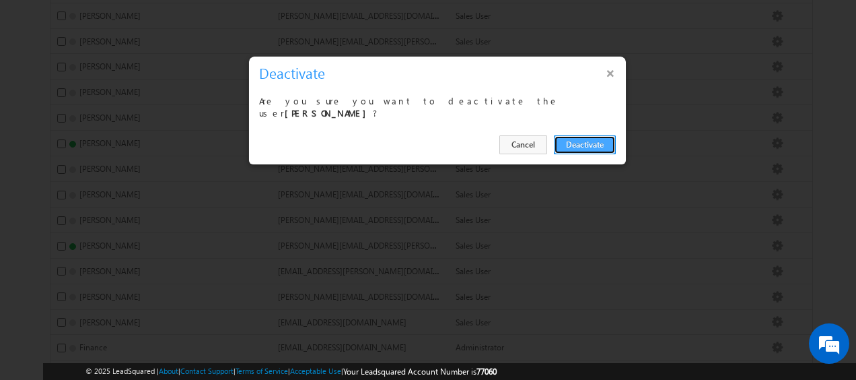
click at [589, 137] on button "Deactivate" at bounding box center [585, 144] width 62 height 19
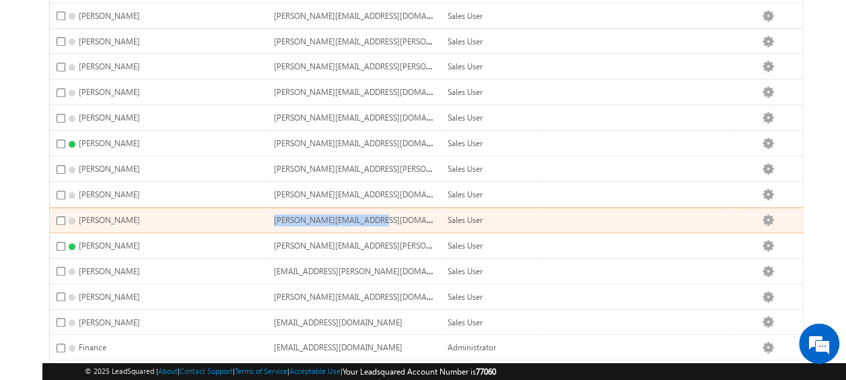
drag, startPoint x: 288, startPoint y: 209, endPoint x: 381, endPoint y: 211, distance: 92.9
click at [381, 213] on span "dheeraj.soni@indglobal.ae" at bounding box center [369, 218] width 190 height 11
copy span "dheeraj.soni@indglobal.ae"
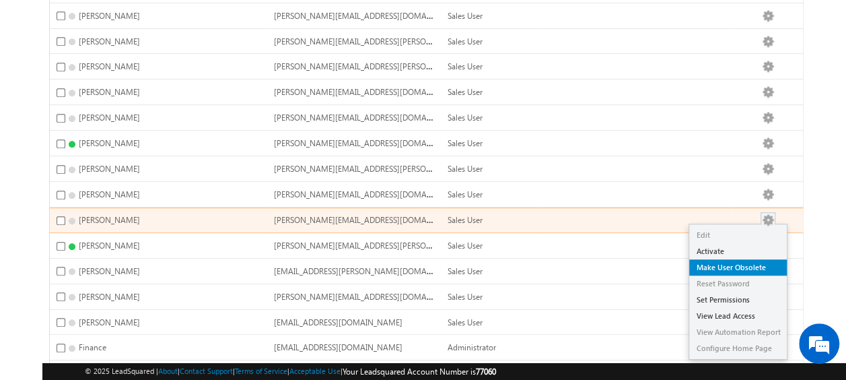
click at [754, 259] on link "Make User Obsolete" at bounding box center [738, 267] width 98 height 16
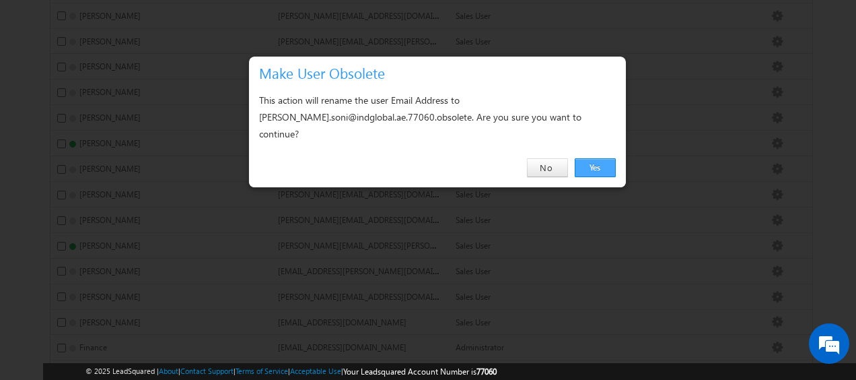
click at [590, 158] on link "Yes" at bounding box center [595, 167] width 41 height 19
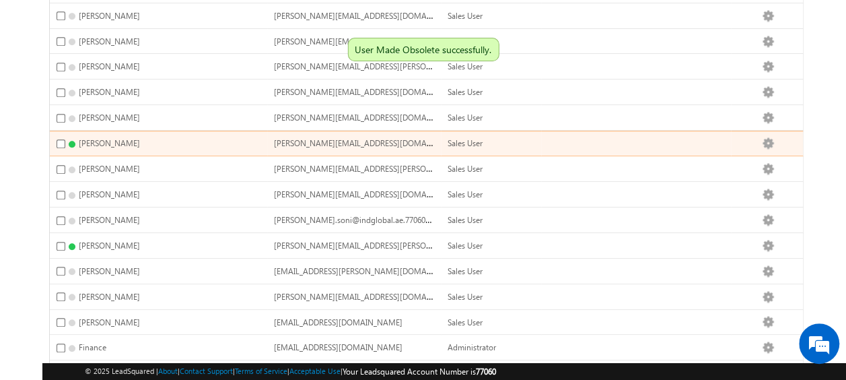
scroll to position [0, 0]
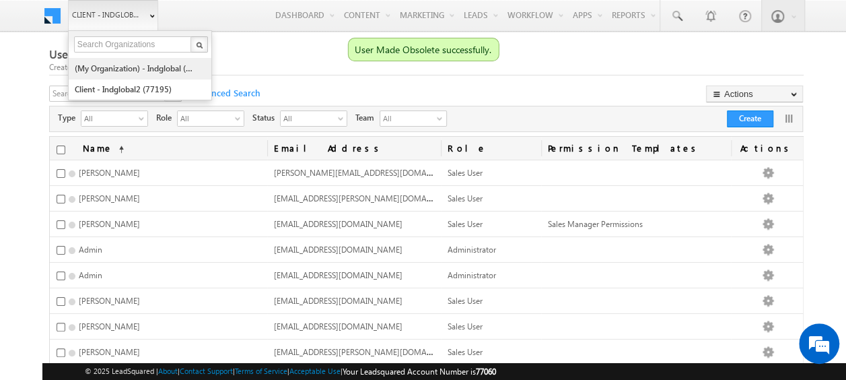
click at [106, 69] on link "(My Organization) - indglobal (48060)" at bounding box center [135, 68] width 123 height 21
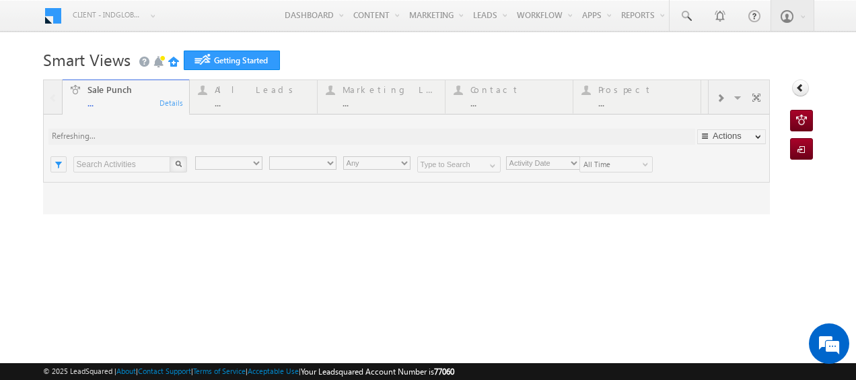
type input "Any Owner"
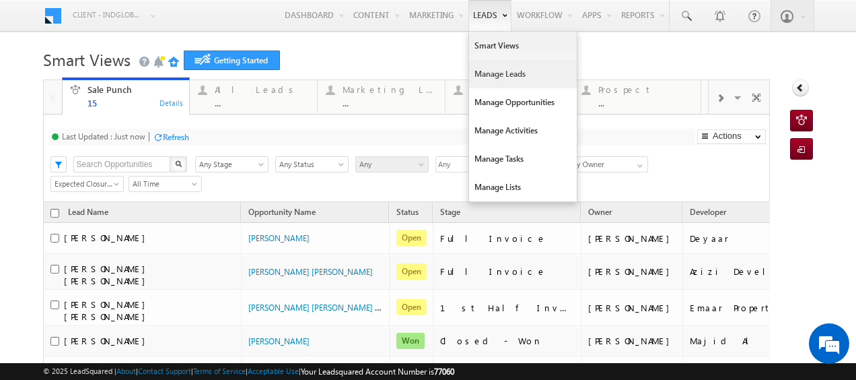
click at [487, 77] on link "Manage Leads" at bounding box center [523, 74] width 108 height 28
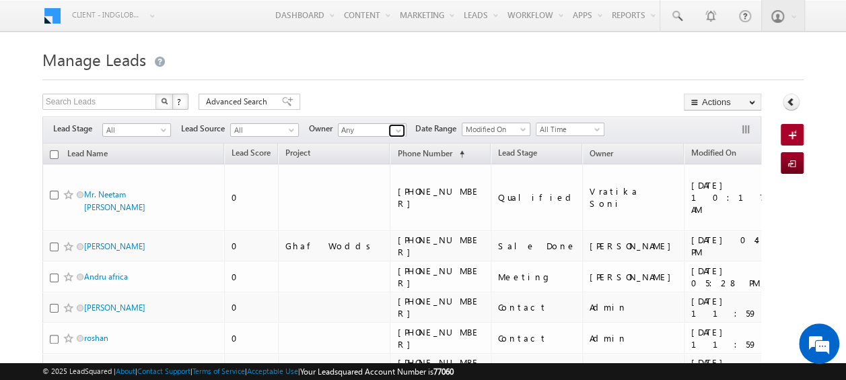
click at [397, 128] on span at bounding box center [398, 130] width 11 height 11
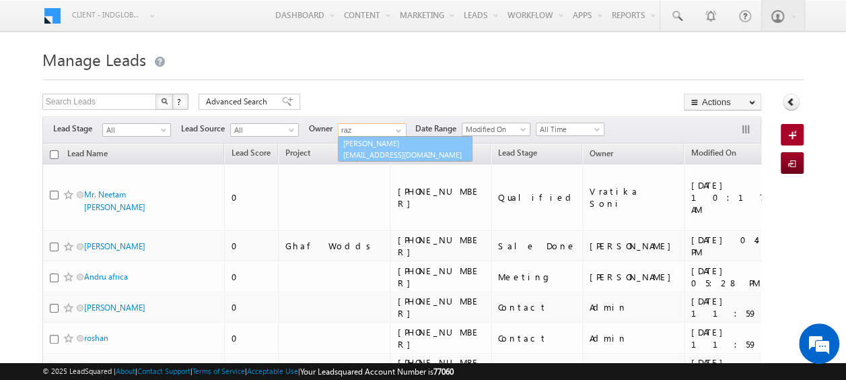
click at [380, 144] on link "Shaik Razak shaik.razak@indglobal.ae" at bounding box center [405, 149] width 135 height 26
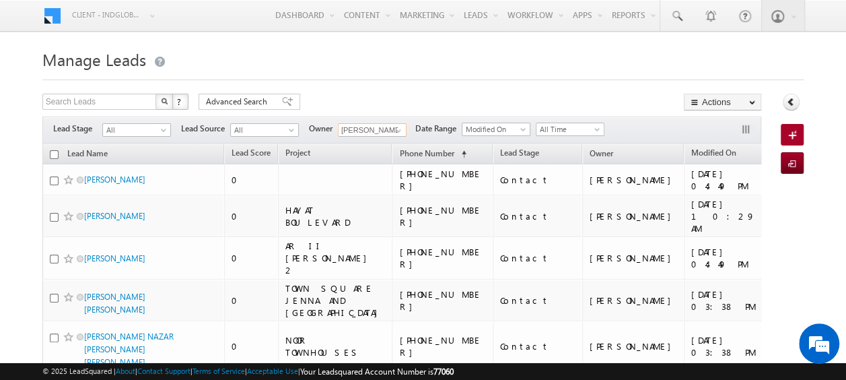
type input "[PERSON_NAME]"
click at [55, 152] on input "checkbox" at bounding box center [54, 154] width 9 height 9
checkbox input "true"
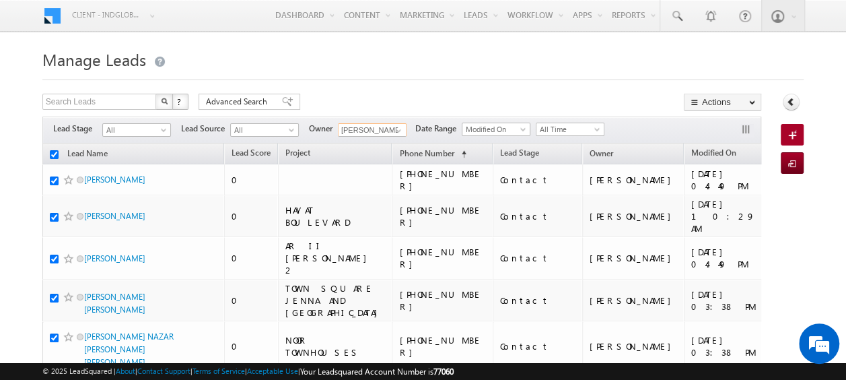
checkbox input "true"
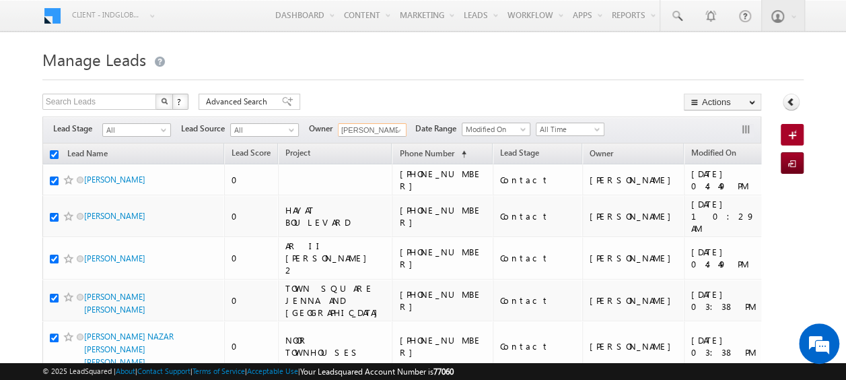
checkbox input "true"
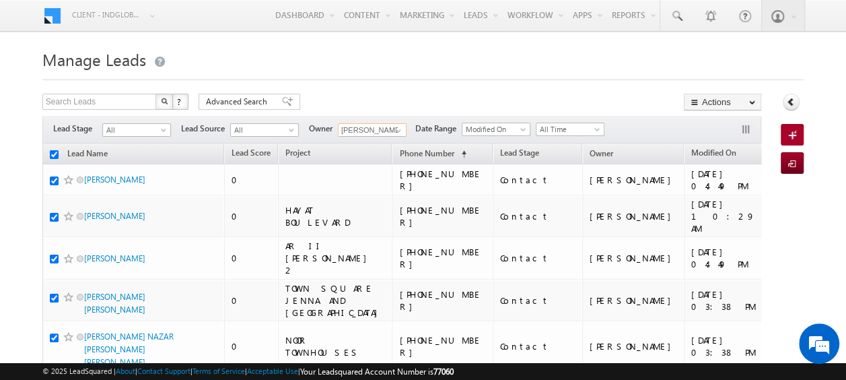
checkbox input "true"
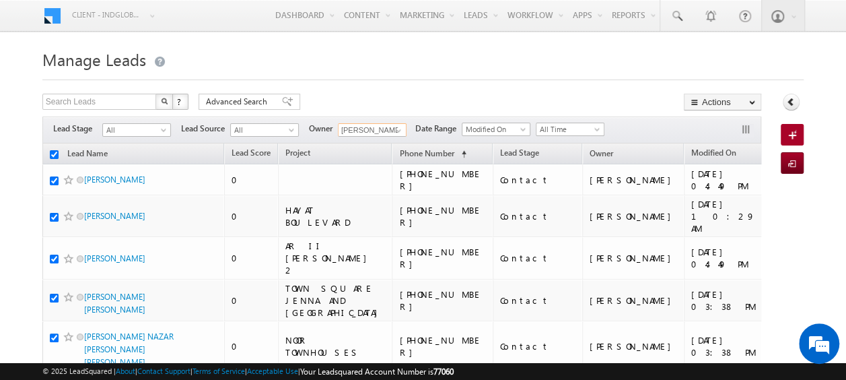
checkbox input "true"
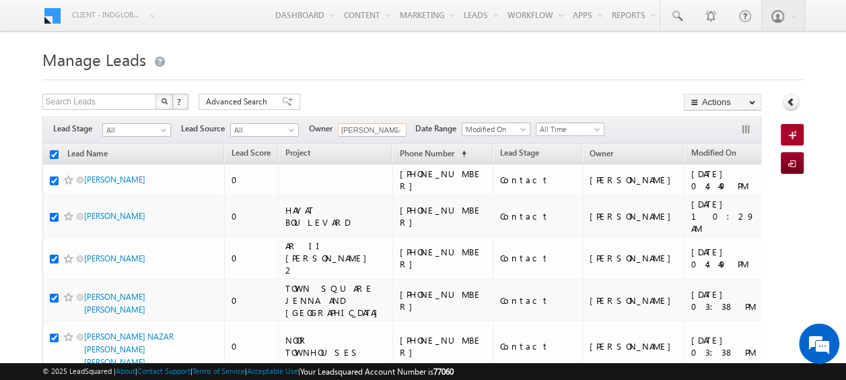
checkbox input "true"
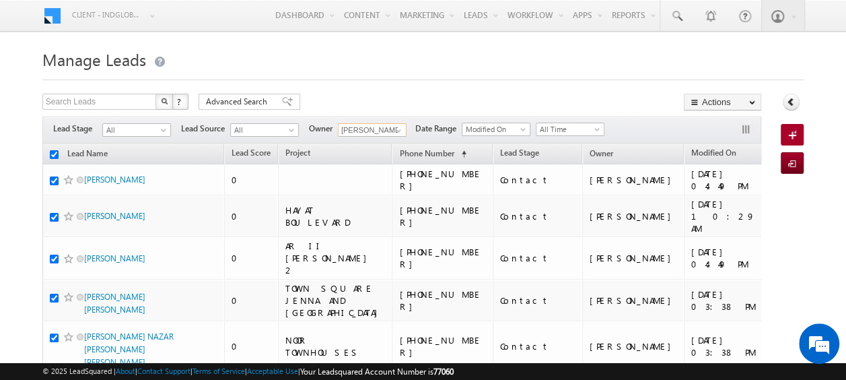
checkbox input "true"
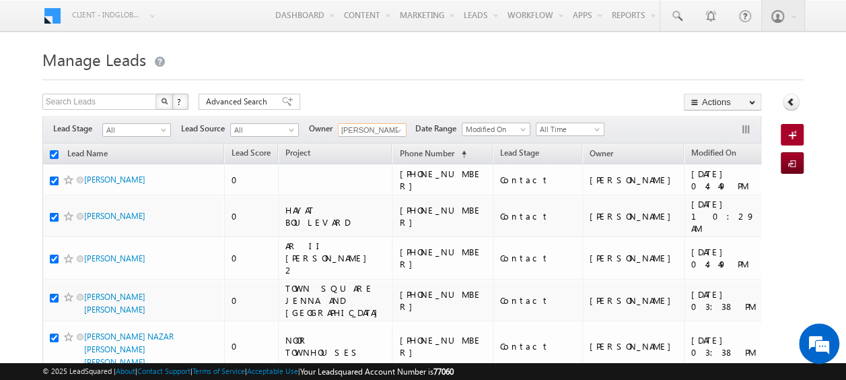
checkbox input "true"
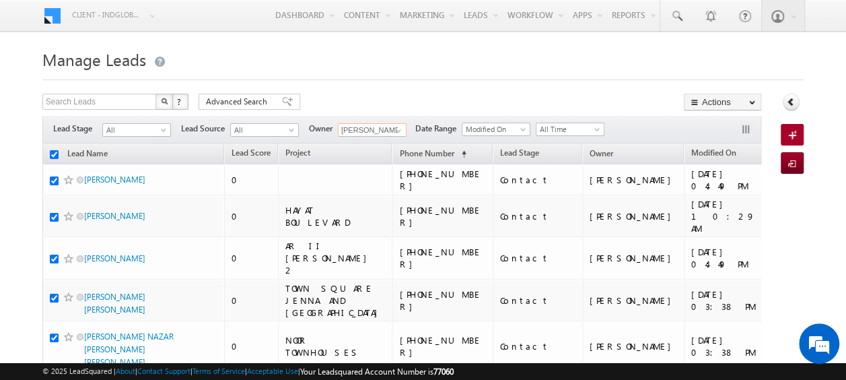
checkbox input "true"
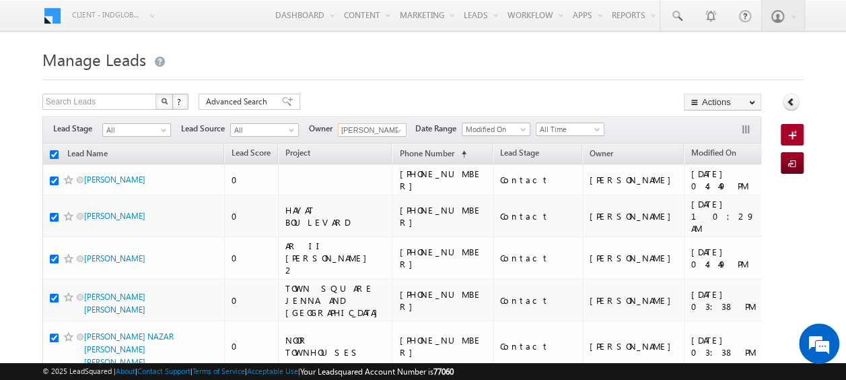
checkbox input "true"
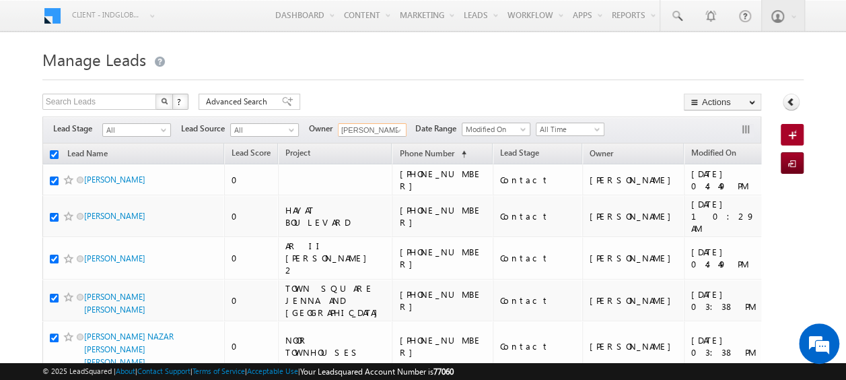
checkbox input "true"
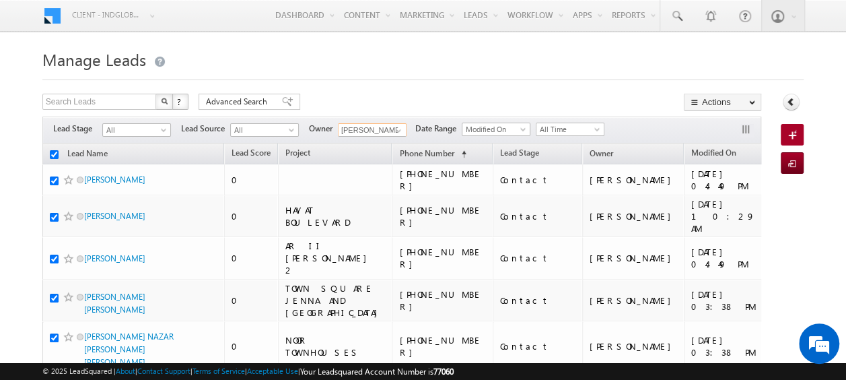
checkbox input "true"
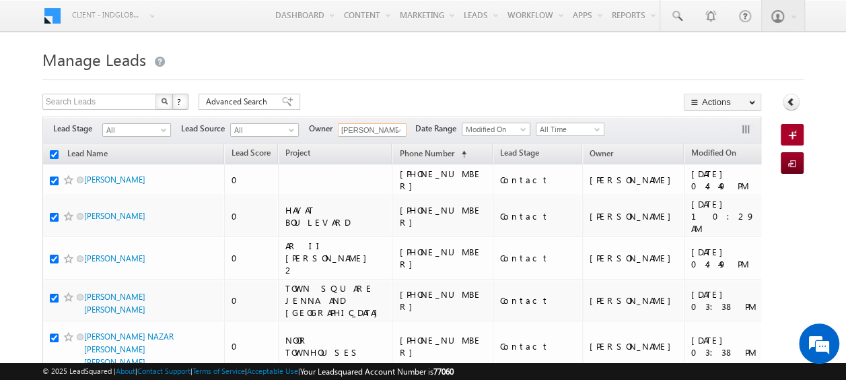
checkbox input "true"
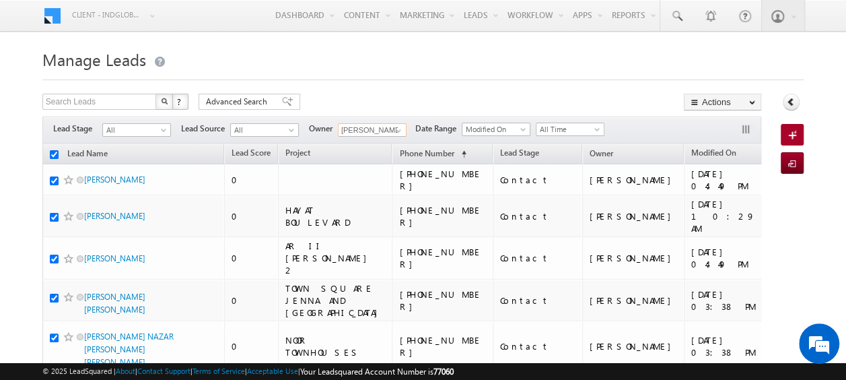
checkbox input "true"
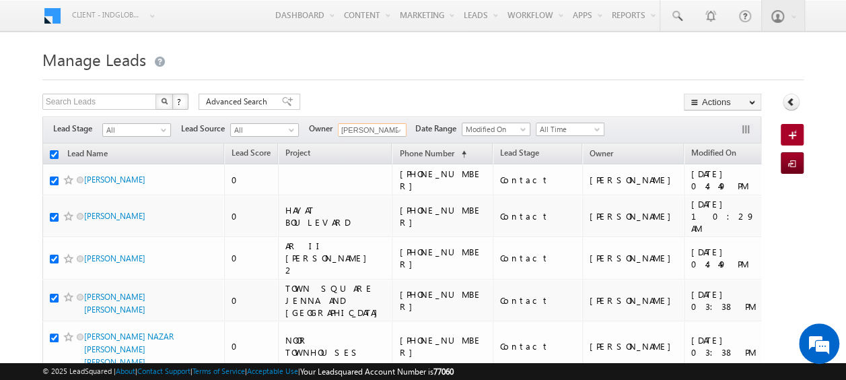
checkbox input "true"
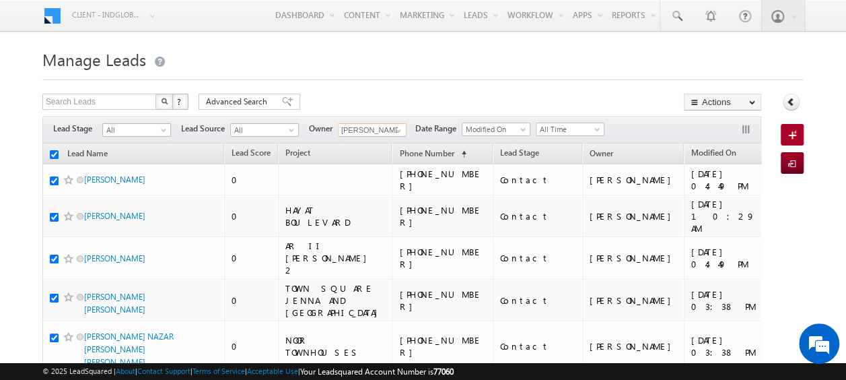
checkbox input "true"
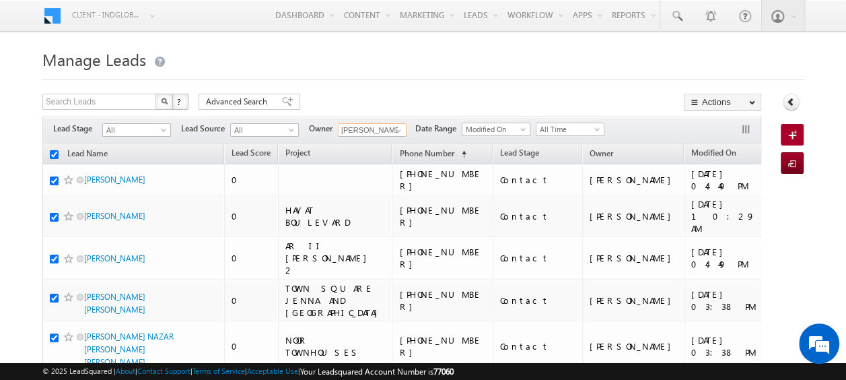
checkbox input "true"
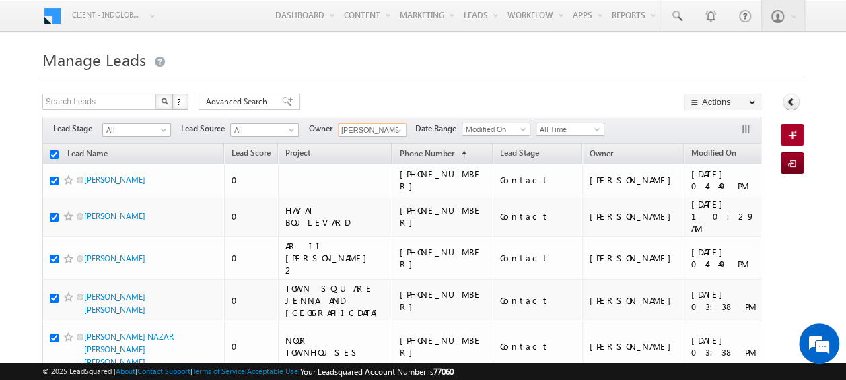
checkbox input "true"
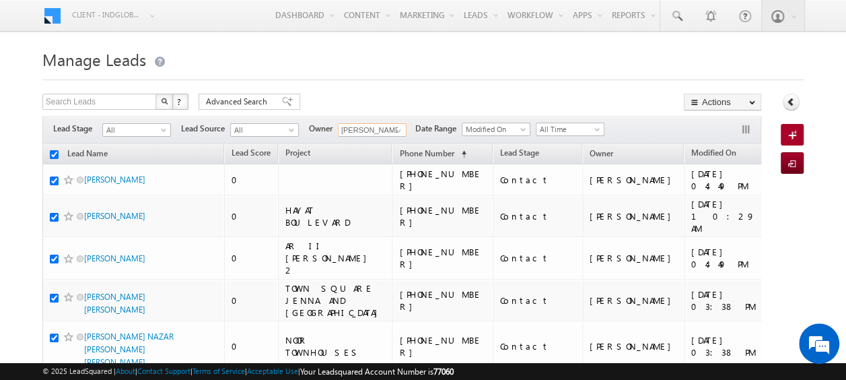
checkbox input "true"
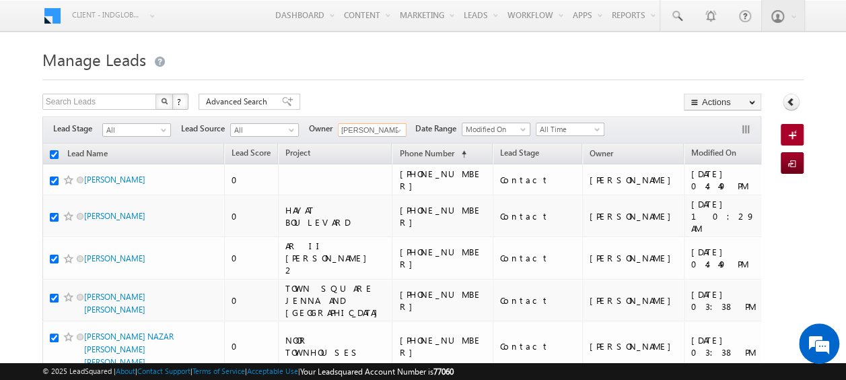
checkbox input "true"
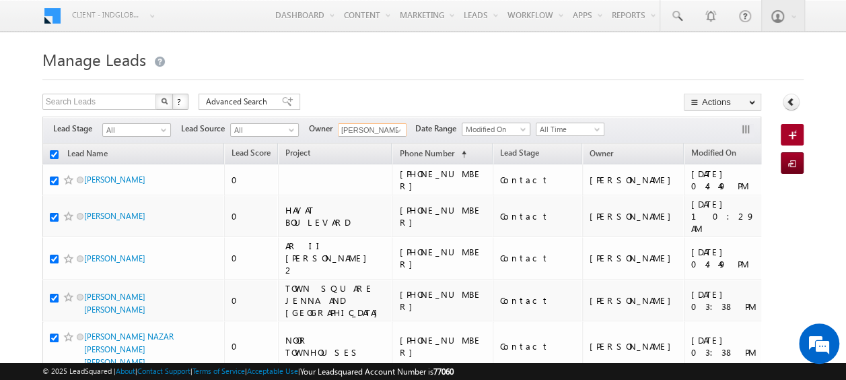
checkbox input "true"
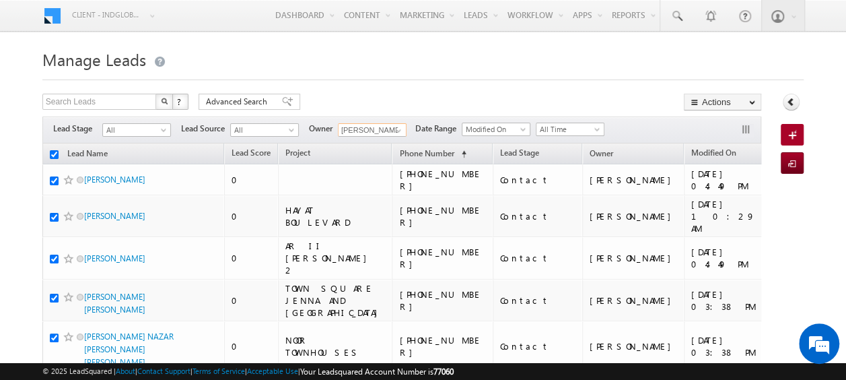
checkbox input "true"
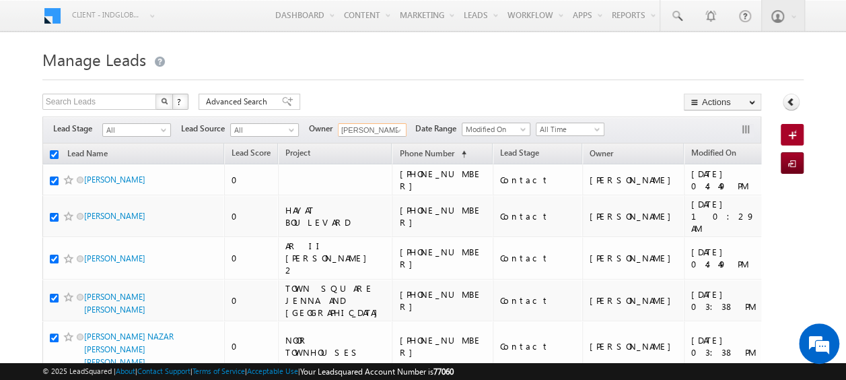
checkbox input "true"
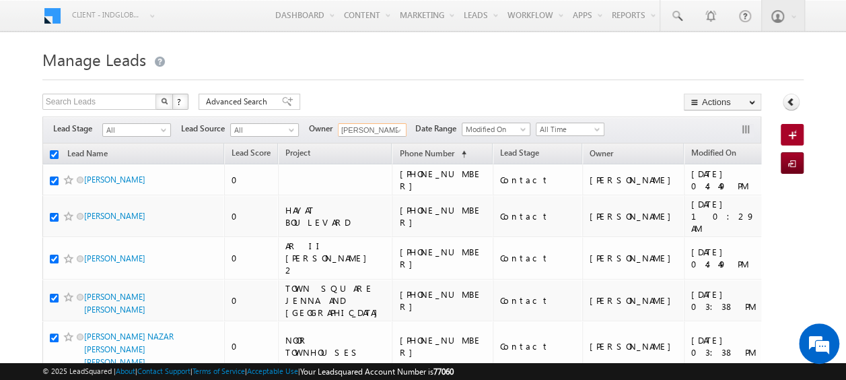
checkbox input "true"
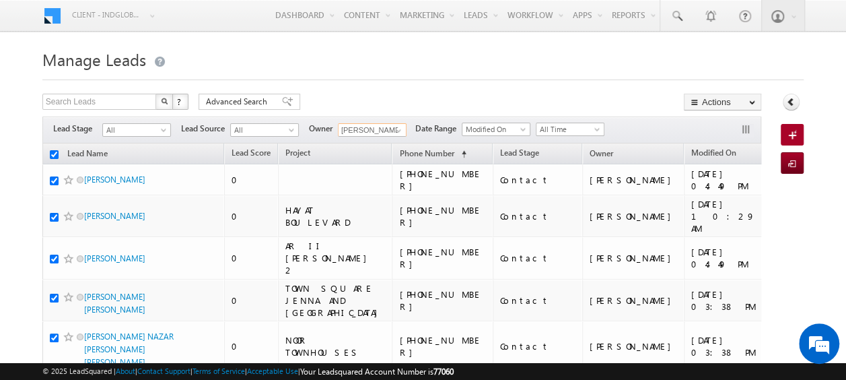
checkbox input "true"
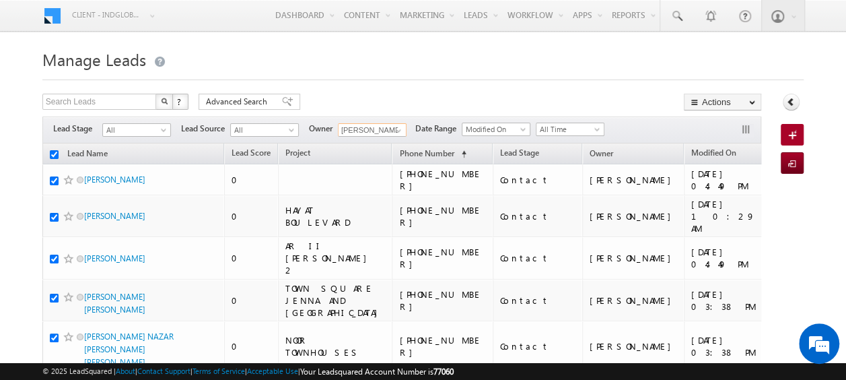
checkbox input "true"
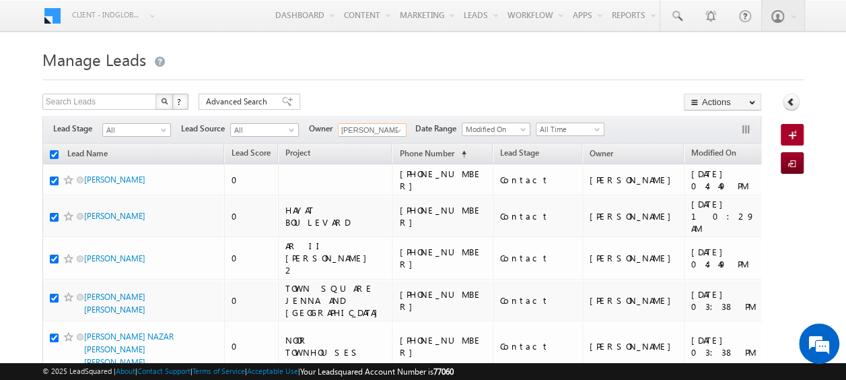
checkbox input "true"
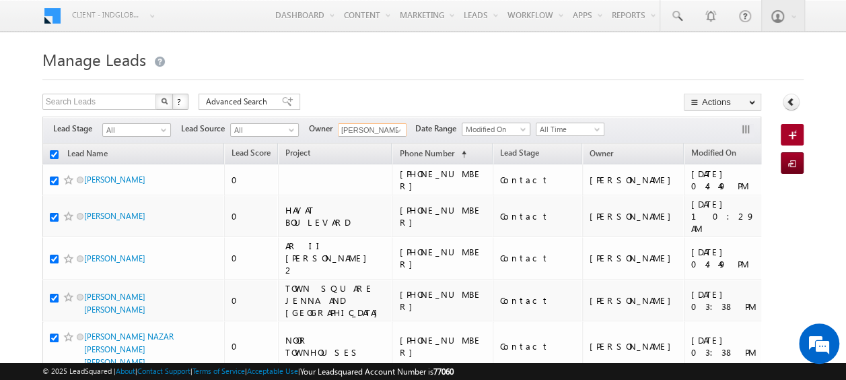
checkbox input "true"
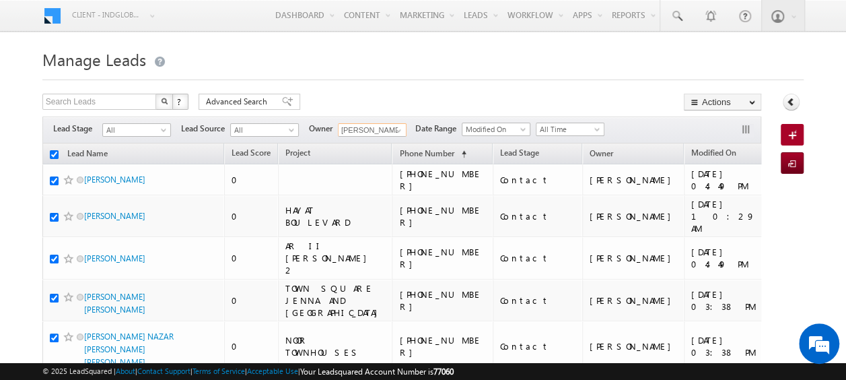
checkbox input "true"
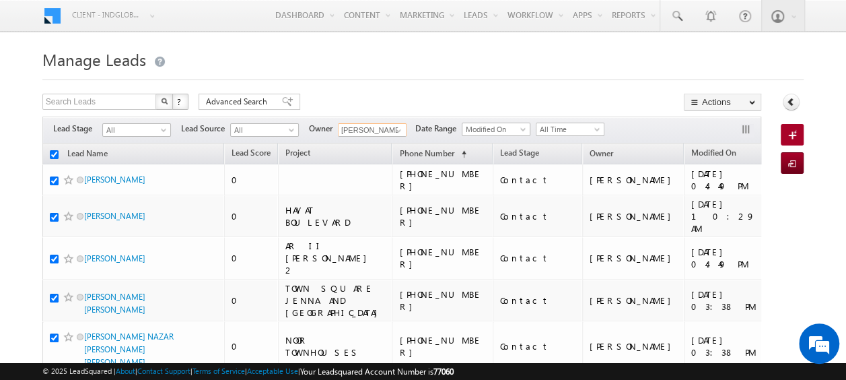
checkbox input "true"
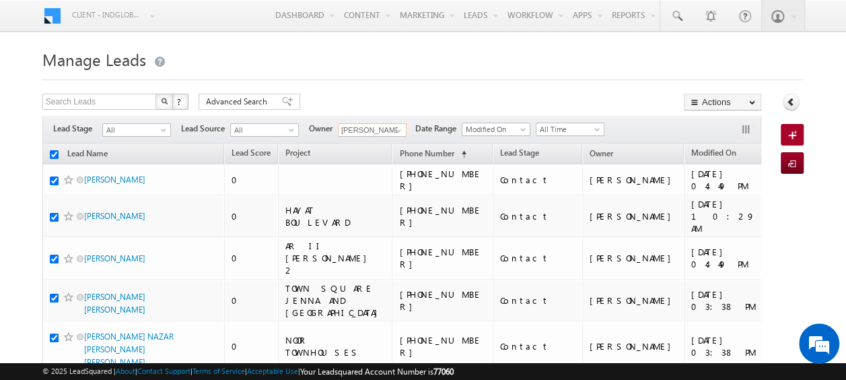
checkbox input "true"
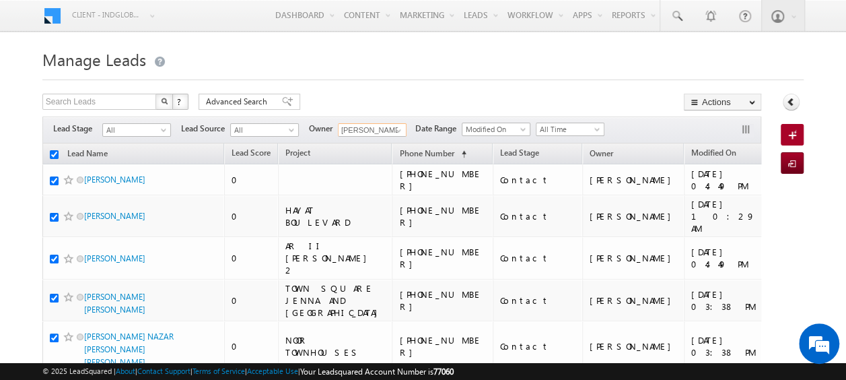
checkbox input "true"
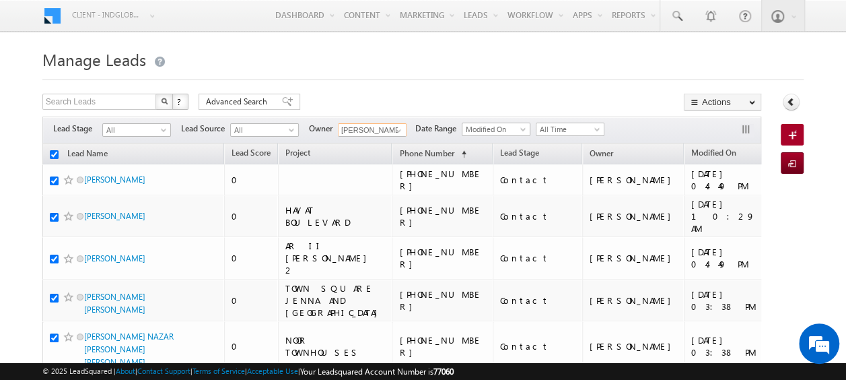
checkbox input "true"
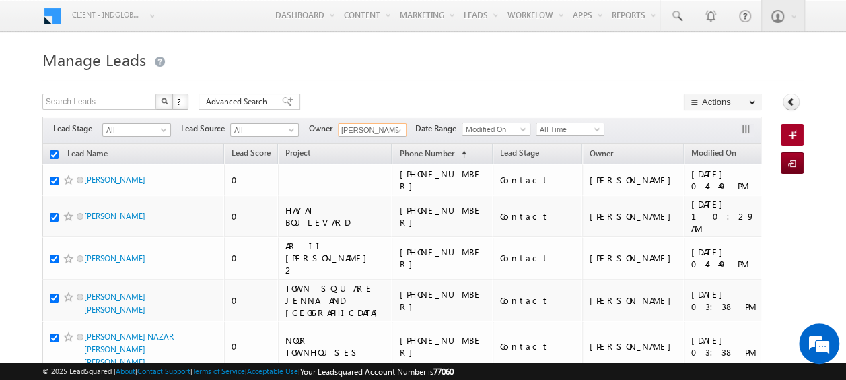
checkbox input "true"
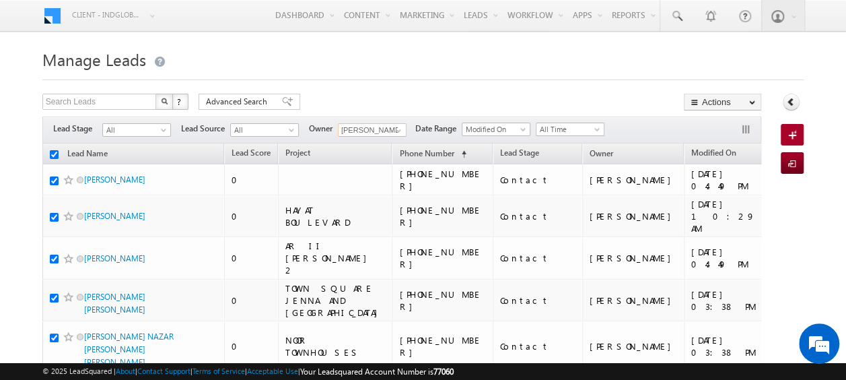
checkbox input "true"
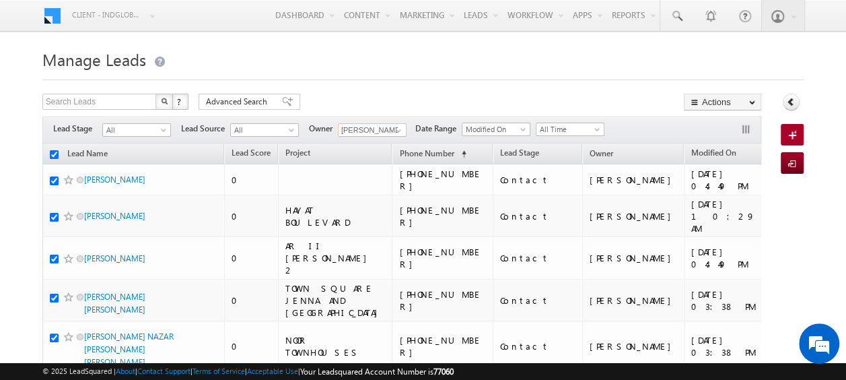
checkbox input "true"
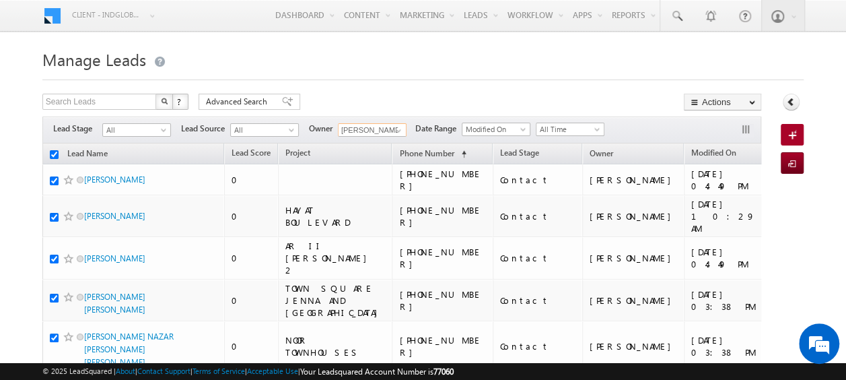
checkbox input "true"
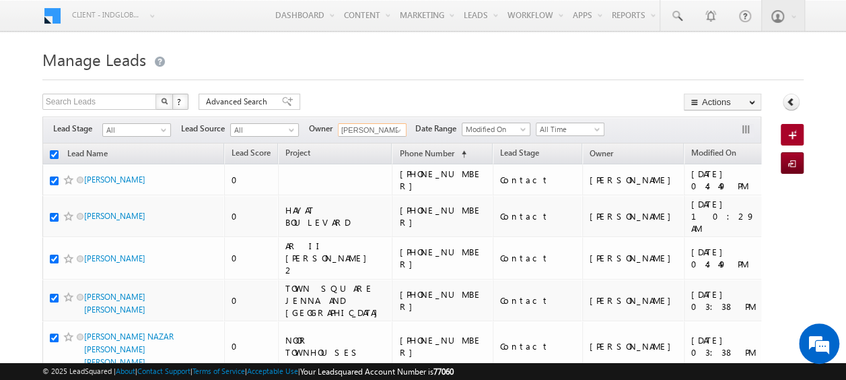
checkbox input "true"
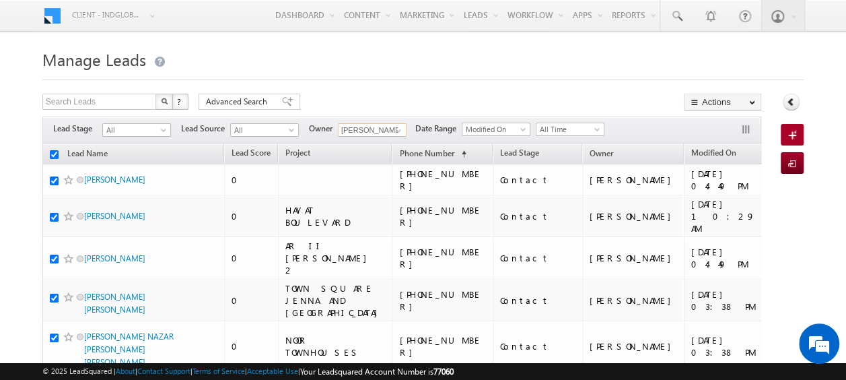
checkbox input "true"
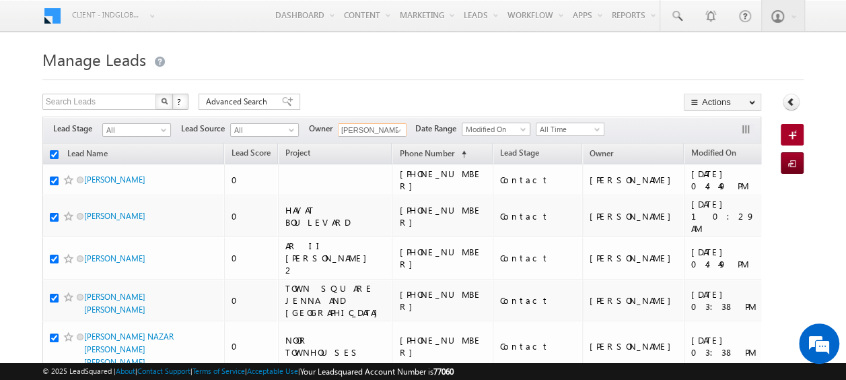
checkbox input "true"
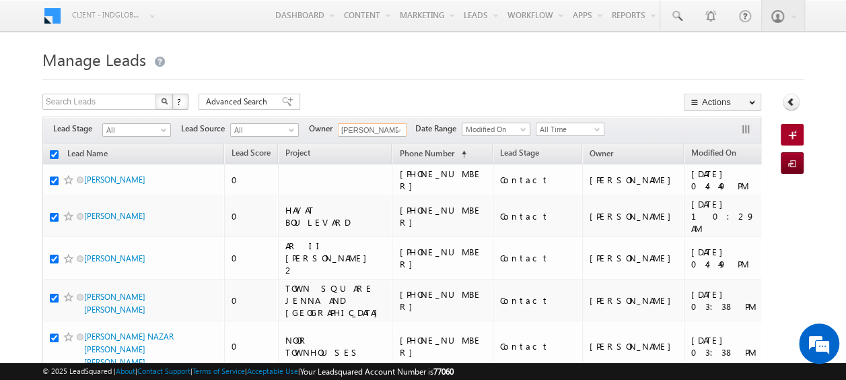
checkbox input "true"
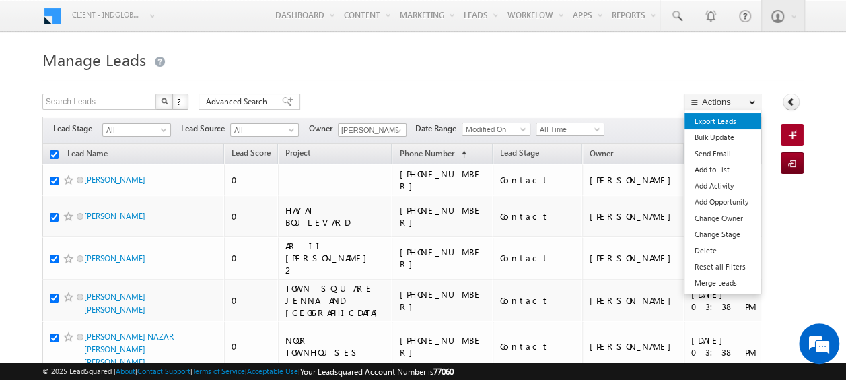
click at [715, 121] on link "Export Leads" at bounding box center [723, 121] width 76 height 16
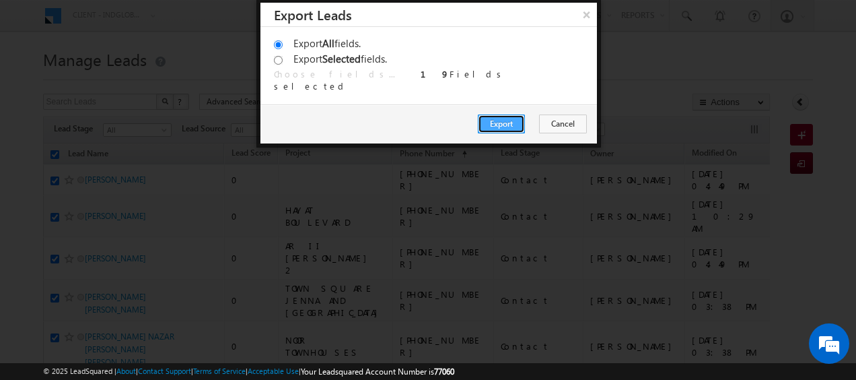
click at [508, 121] on button "Export" at bounding box center [501, 123] width 47 height 19
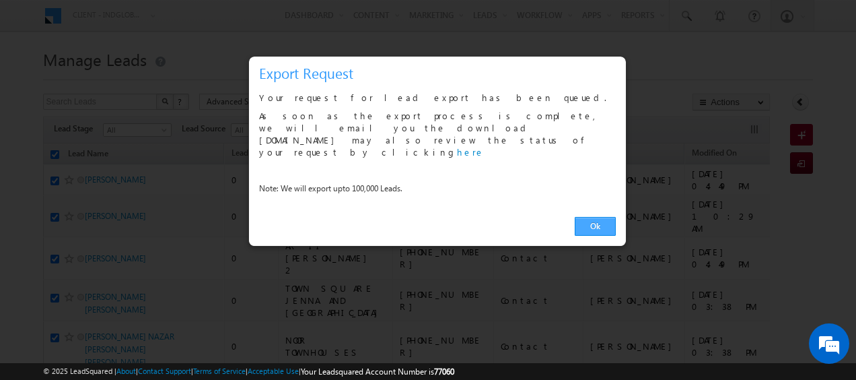
click at [590, 217] on link "Ok" at bounding box center [595, 226] width 41 height 19
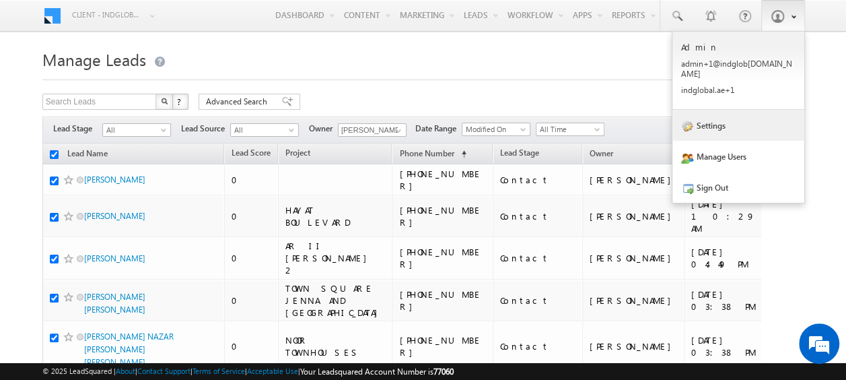
click at [774, 126] on link "Settings" at bounding box center [739, 125] width 132 height 31
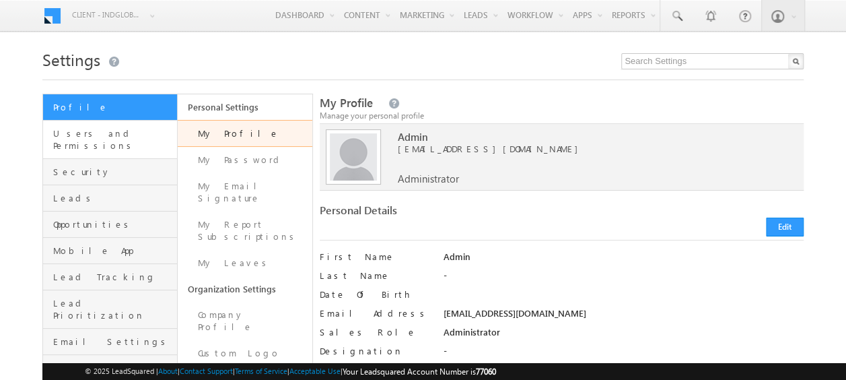
click at [128, 144] on link "Users and Permissions" at bounding box center [110, 140] width 134 height 38
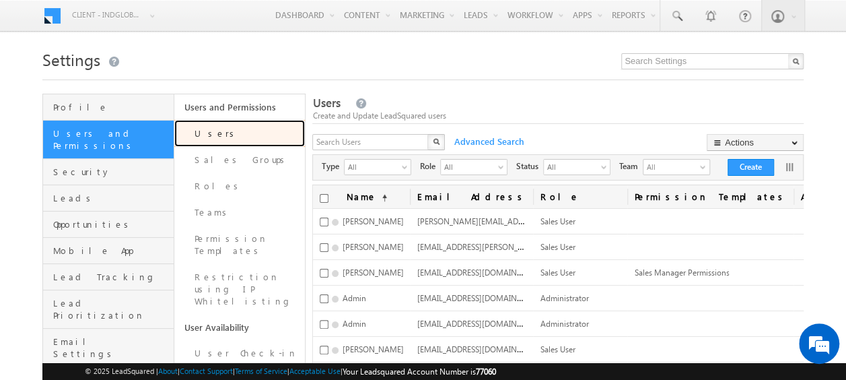
click at [224, 135] on link "Users" at bounding box center [239, 133] width 131 height 27
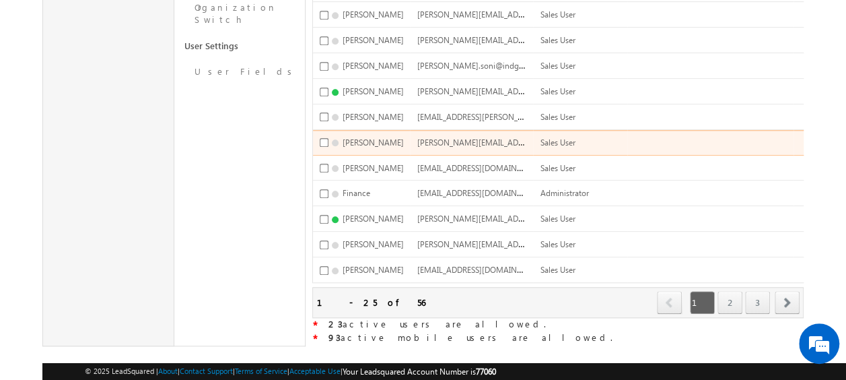
scroll to position [565, 0]
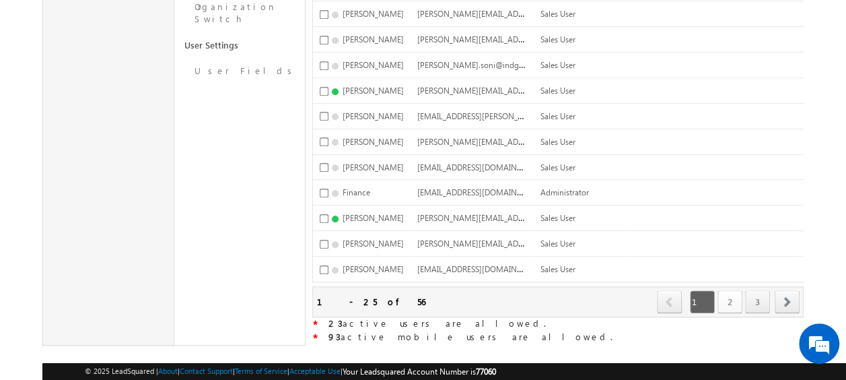
click at [729, 290] on link "2" at bounding box center [730, 301] width 25 height 23
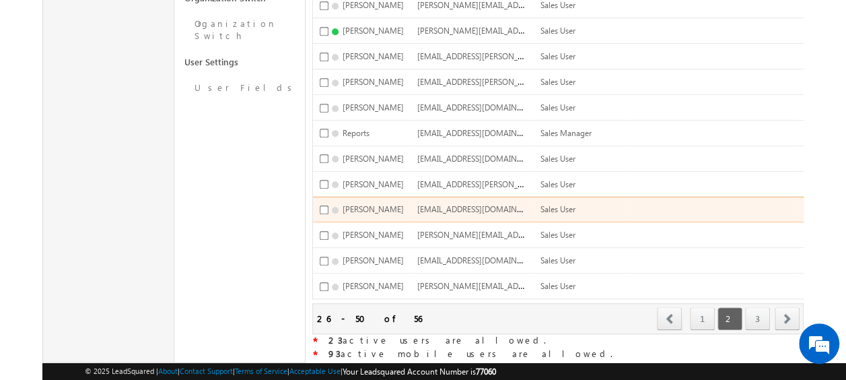
scroll to position [0, 0]
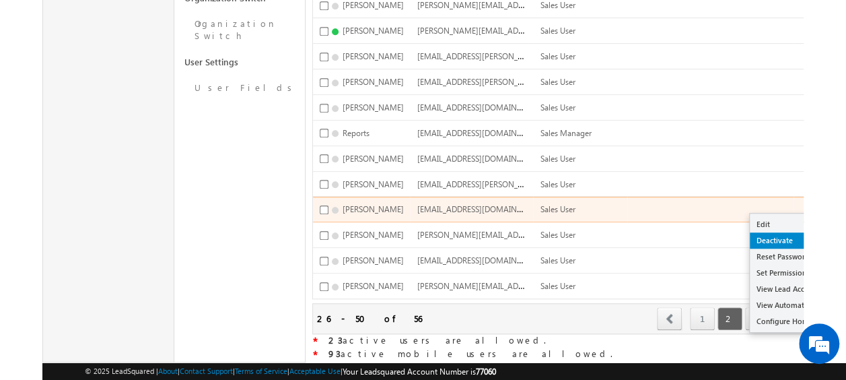
click at [778, 232] on link "Deactivate" at bounding box center [799, 240] width 98 height 16
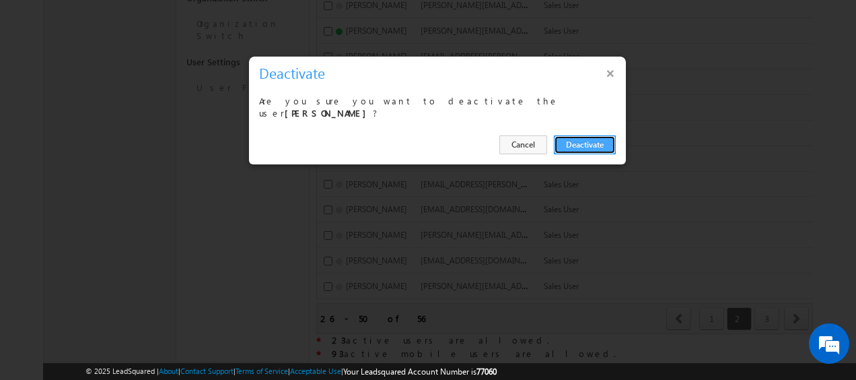
click at [586, 142] on button "Deactivate" at bounding box center [585, 144] width 62 height 19
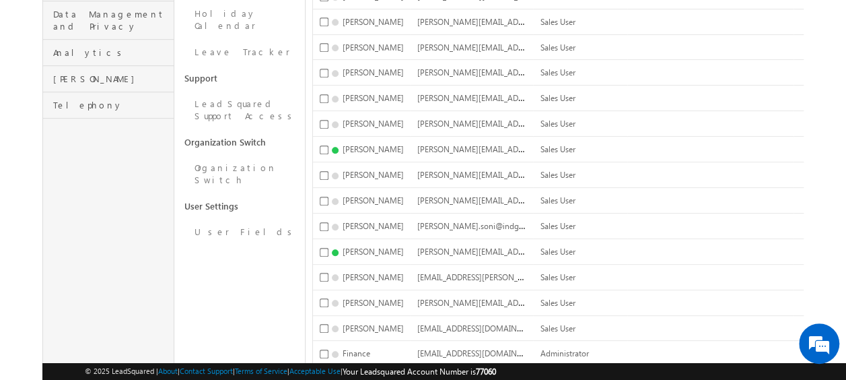
scroll to position [539, 0]
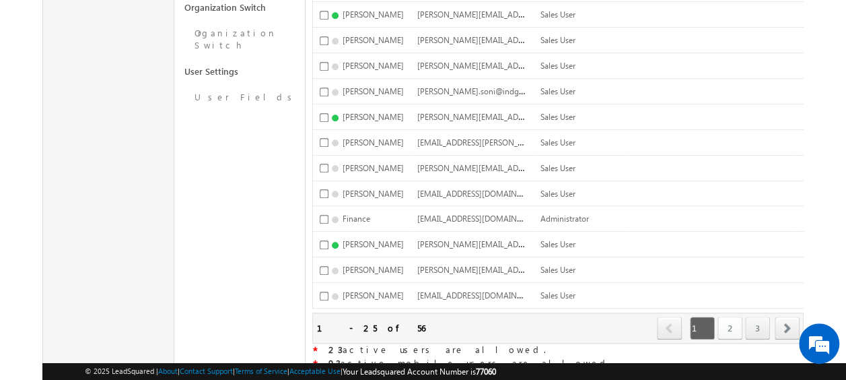
click at [727, 316] on link "2" at bounding box center [730, 327] width 25 height 23
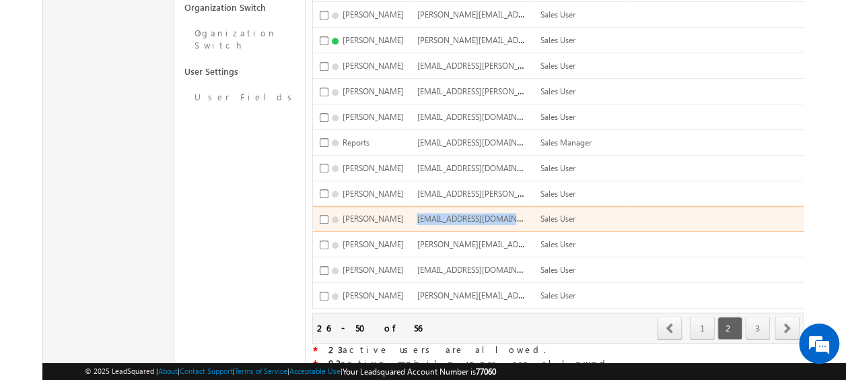
drag, startPoint x: 457, startPoint y: 203, endPoint x: 546, endPoint y: 206, distance: 88.9
click at [533, 206] on td "[EMAIL_ADDRESS][DOMAIN_NAME]" at bounding box center [471, 219] width 123 height 26
copy span "[EMAIL_ADDRESS][DOMAIN_NAME]"
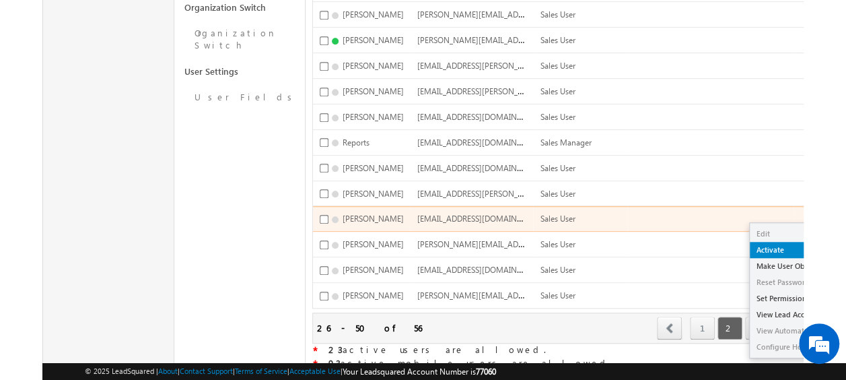
click at [750, 242] on link "Activate" at bounding box center [799, 250] width 98 height 16
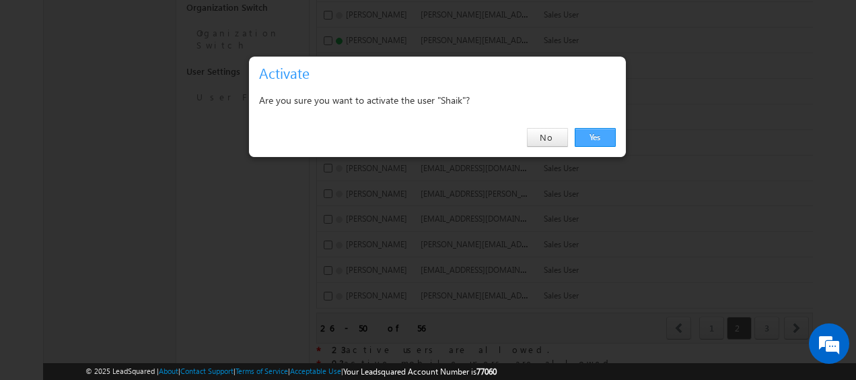
click at [594, 131] on link "Yes" at bounding box center [595, 137] width 41 height 19
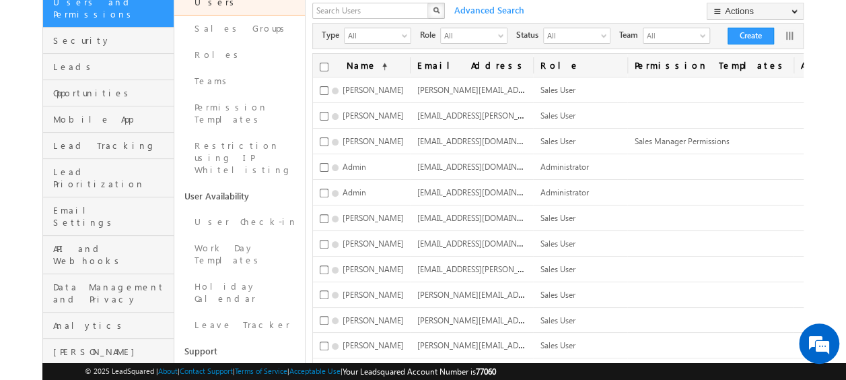
scroll to position [131, 0]
